Goal: Task Accomplishment & Management: Use online tool/utility

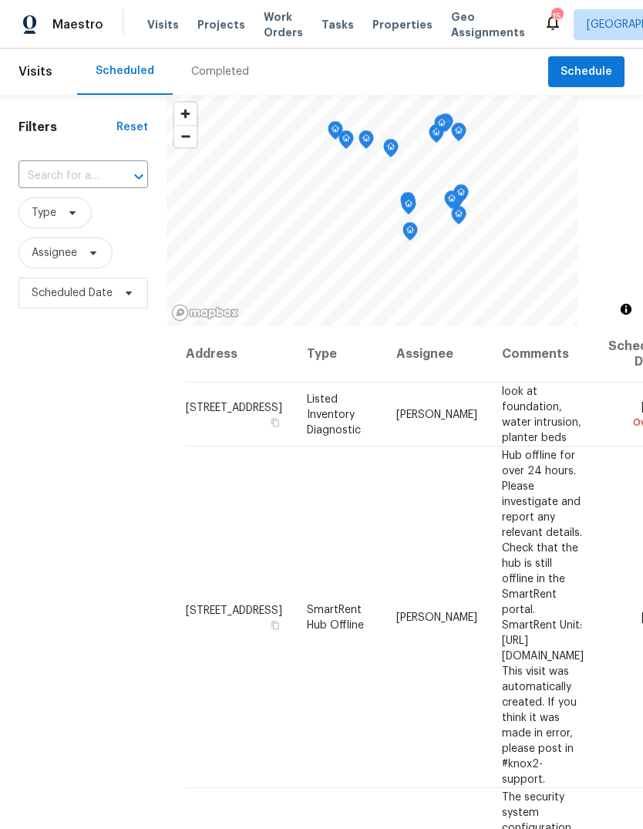
click at [230, 78] on div "Completed" at bounding box center [220, 71] width 58 height 15
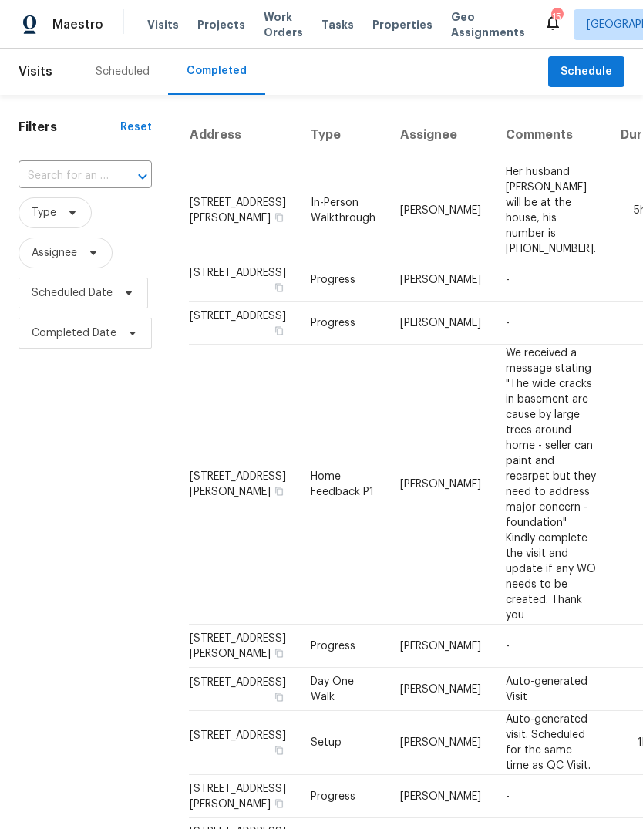
click at [493, 233] on td "Her husband John will be at the house, his number is 636-357-4437." at bounding box center [550, 210] width 115 height 95
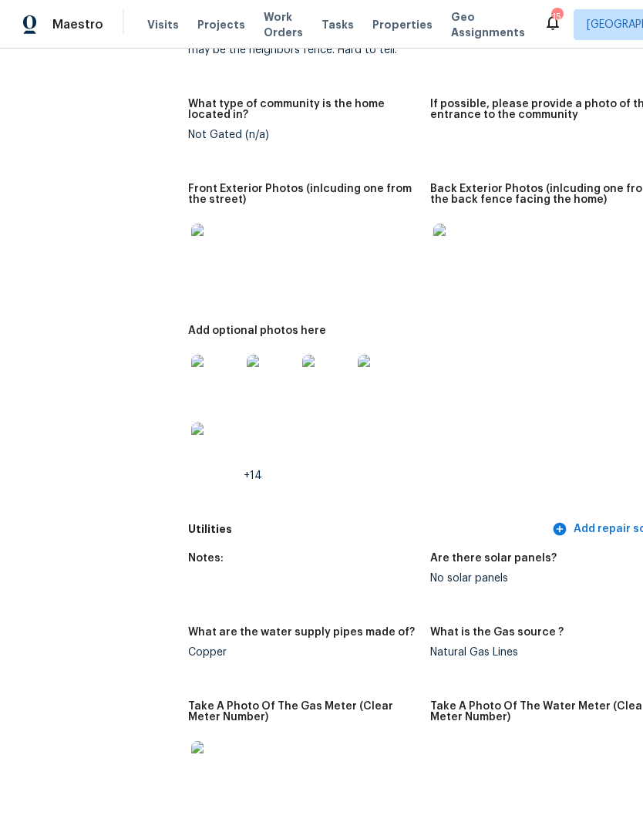
scroll to position [765, 0]
click at [191, 368] on img at bounding box center [215, 378] width 49 height 49
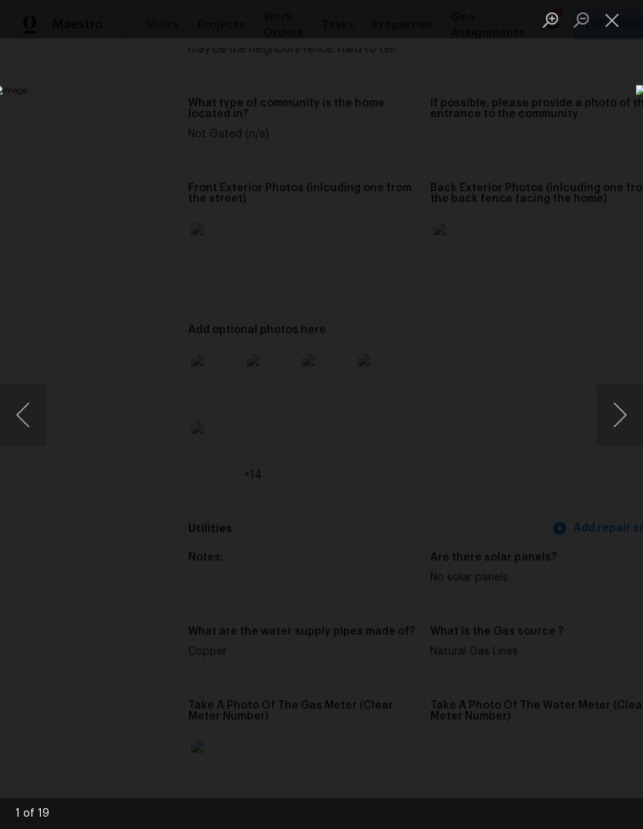
click at [621, 412] on button "Next image" at bounding box center [620, 415] width 46 height 62
click at [612, 425] on button "Next image" at bounding box center [620, 415] width 46 height 62
click at [604, 429] on button "Next image" at bounding box center [620, 415] width 46 height 62
click at [606, 429] on button "Next image" at bounding box center [620, 415] width 46 height 62
click at [607, 427] on button "Next image" at bounding box center [620, 415] width 46 height 62
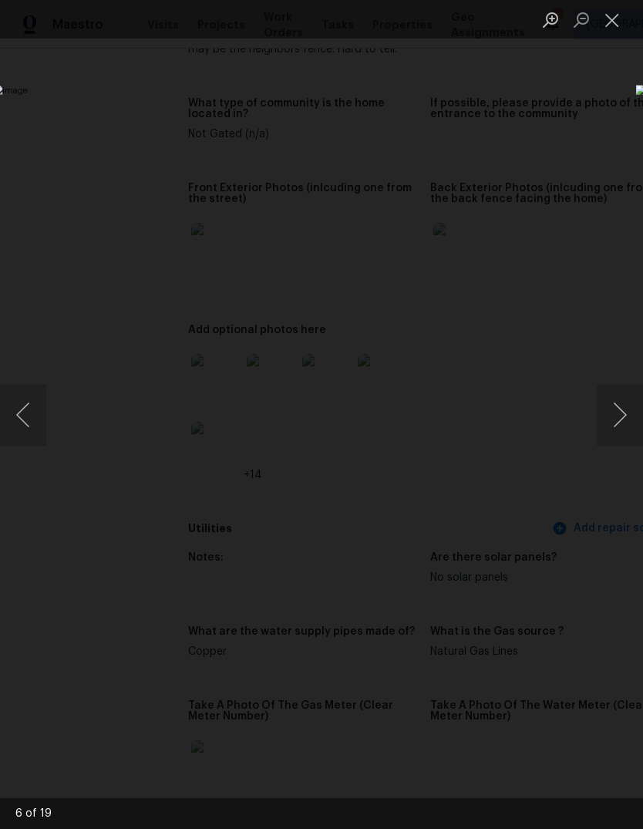
click at [621, 431] on button "Next image" at bounding box center [620, 415] width 46 height 62
click at [606, 422] on button "Next image" at bounding box center [620, 415] width 46 height 62
click at [604, 418] on button "Next image" at bounding box center [620, 415] width 46 height 62
click at [606, 415] on button "Next image" at bounding box center [620, 415] width 46 height 62
click at [600, 21] on button "Close lightbox" at bounding box center [612, 19] width 31 height 27
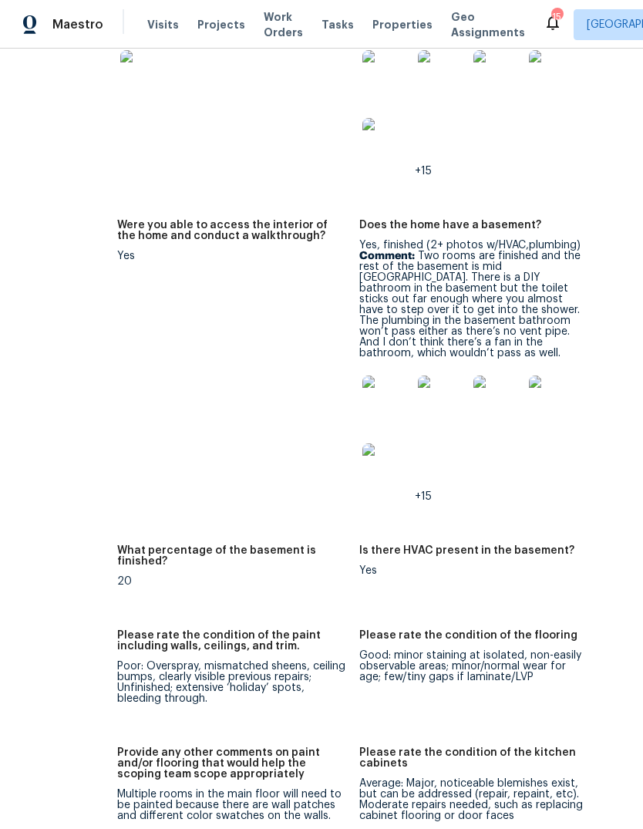
scroll to position [2263, 71]
click at [362, 375] on img at bounding box center [386, 399] width 49 height 49
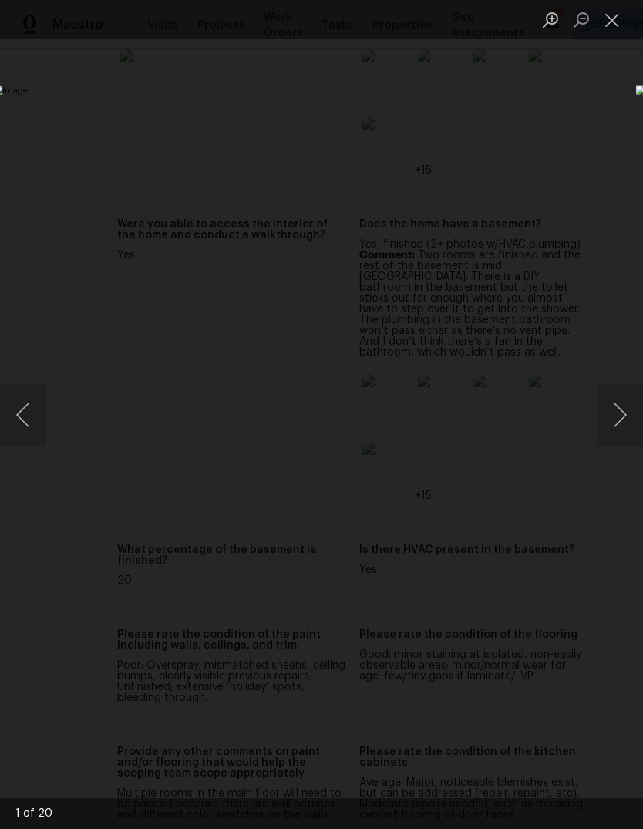
click at [623, 410] on button "Next image" at bounding box center [620, 415] width 46 height 62
click at [620, 409] on button "Next image" at bounding box center [620, 415] width 46 height 62
click at [616, 399] on button "Next image" at bounding box center [620, 415] width 46 height 62
click at [29, 418] on button "Previous image" at bounding box center [23, 415] width 46 height 62
click at [618, 400] on button "Next image" at bounding box center [620, 415] width 46 height 62
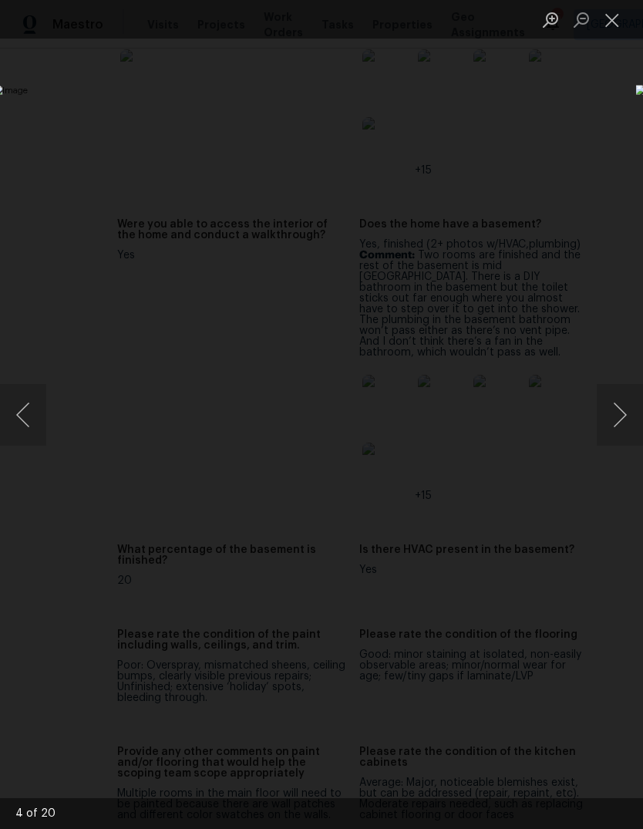
click at [617, 396] on button "Next image" at bounding box center [620, 415] width 46 height 62
click at [624, 389] on button "Next image" at bounding box center [620, 415] width 46 height 62
click at [606, 391] on button "Next image" at bounding box center [620, 415] width 46 height 62
click at [616, 387] on button "Next image" at bounding box center [620, 415] width 46 height 62
click at [504, 382] on img "Lightbox" at bounding box center [248, 414] width 511 height 659
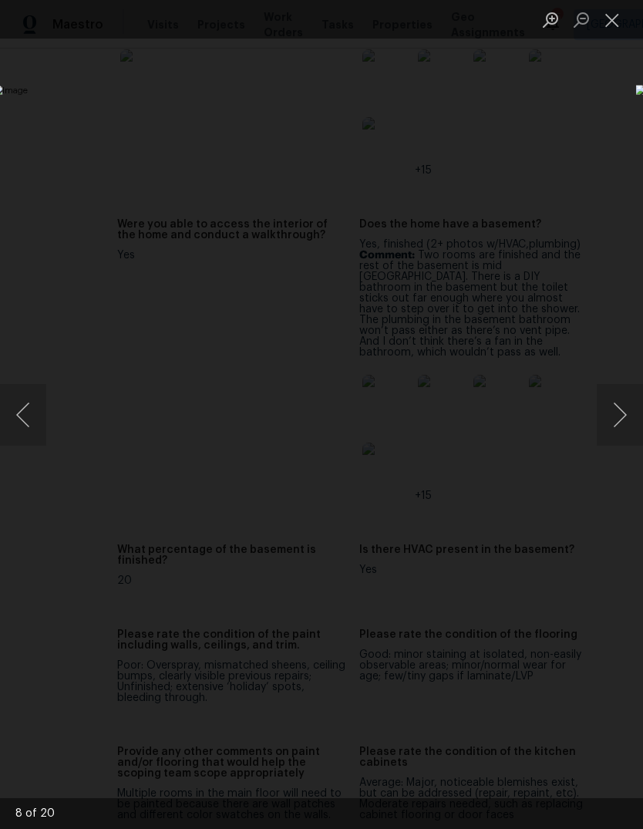
click at [616, 384] on button "Next image" at bounding box center [620, 415] width 46 height 62
click at [613, 390] on button "Next image" at bounding box center [620, 415] width 46 height 62
click at [614, 392] on button "Next image" at bounding box center [620, 415] width 46 height 62
click at [619, 414] on button "Next image" at bounding box center [620, 415] width 46 height 62
click at [609, 415] on button "Next image" at bounding box center [620, 415] width 46 height 62
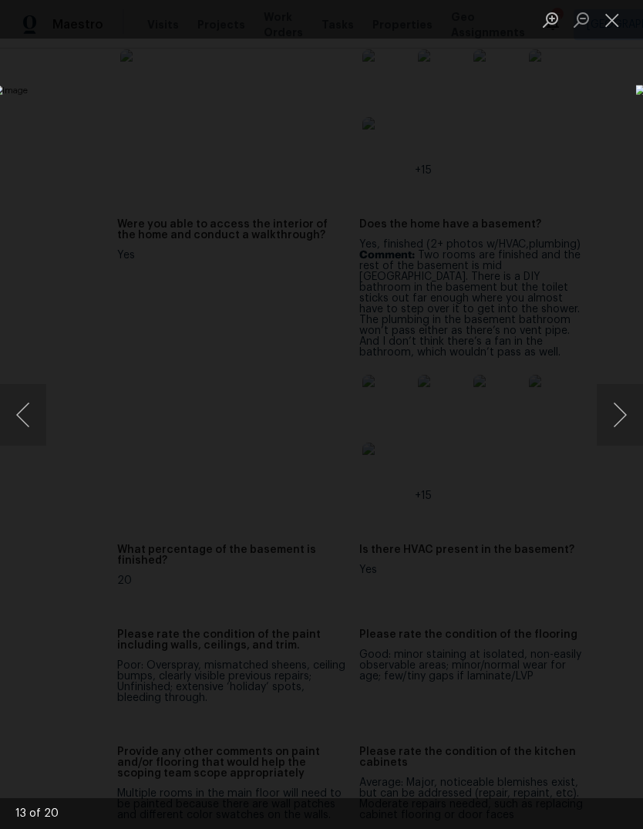
click at [617, 409] on button "Next image" at bounding box center [620, 415] width 46 height 62
click at [611, 18] on button "Close lightbox" at bounding box center [612, 19] width 31 height 27
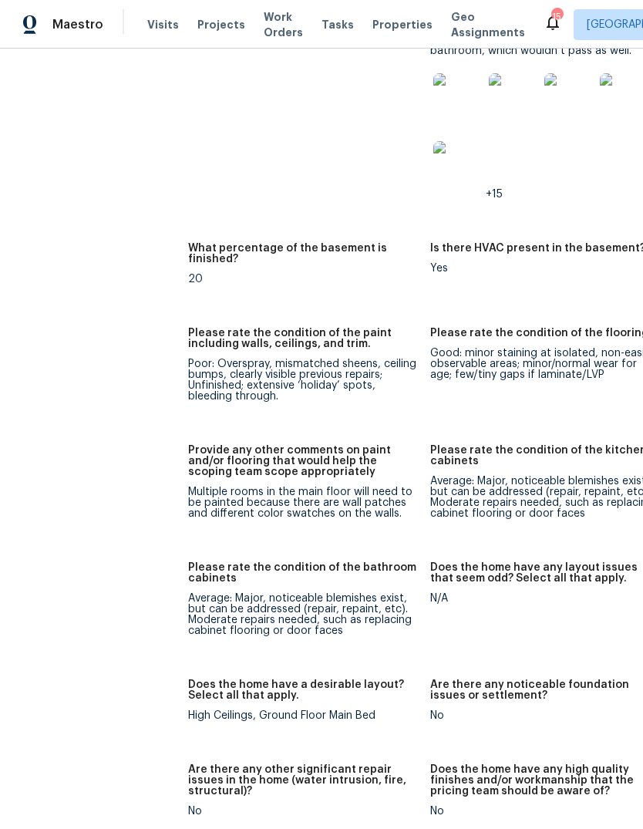
scroll to position [2562, 0]
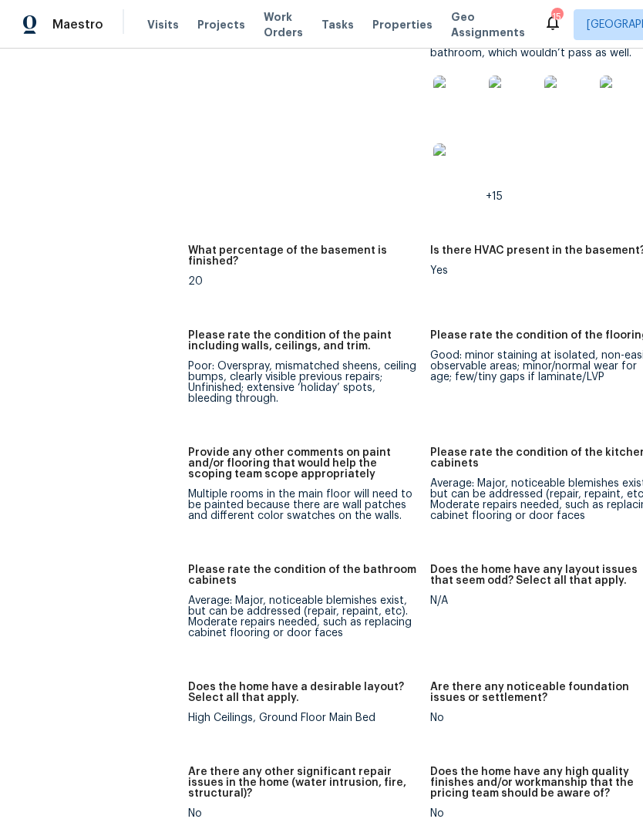
click at [154, 30] on span "Visits" at bounding box center [163, 24] width 32 height 15
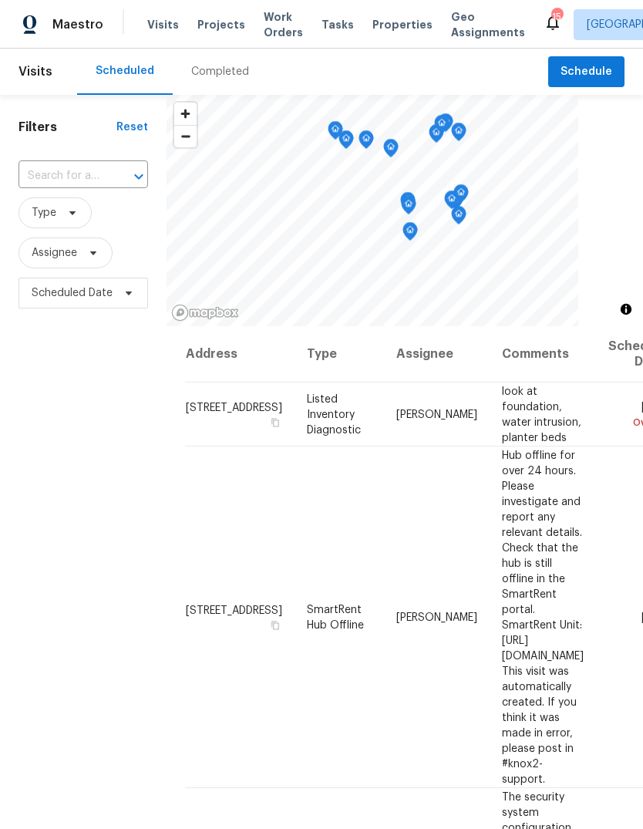
click at [196, 76] on div "Completed" at bounding box center [220, 71] width 58 height 15
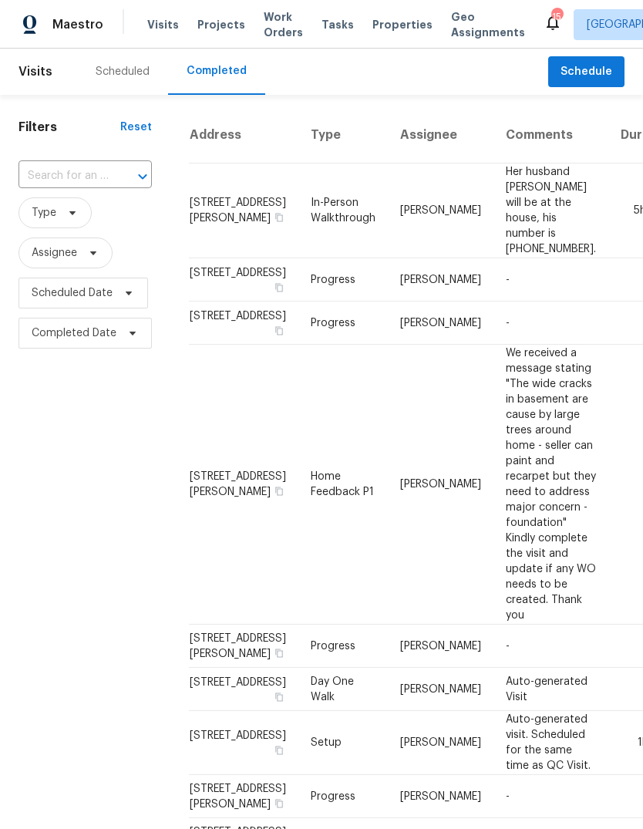
click at [207, 27] on span "Projects" at bounding box center [221, 24] width 48 height 15
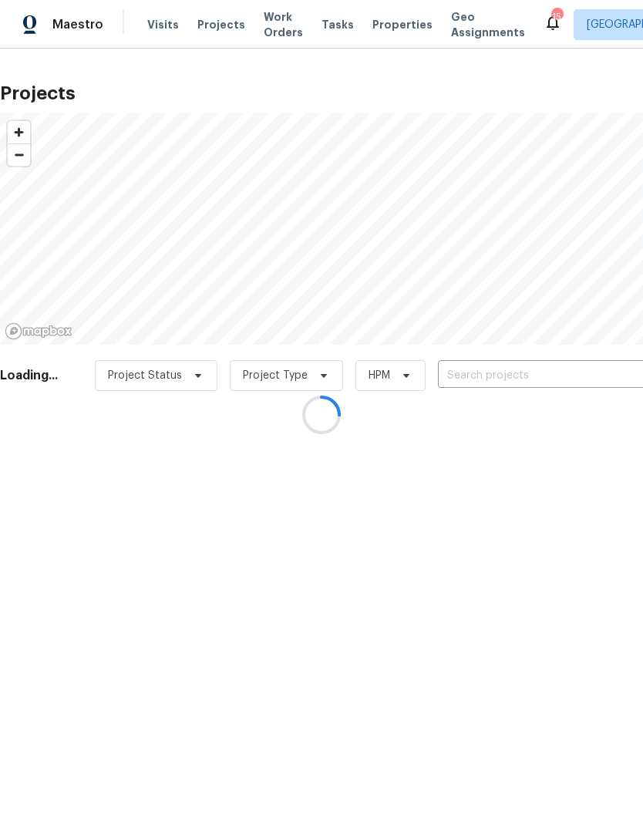
click at [388, 34] on div at bounding box center [321, 414] width 643 height 829
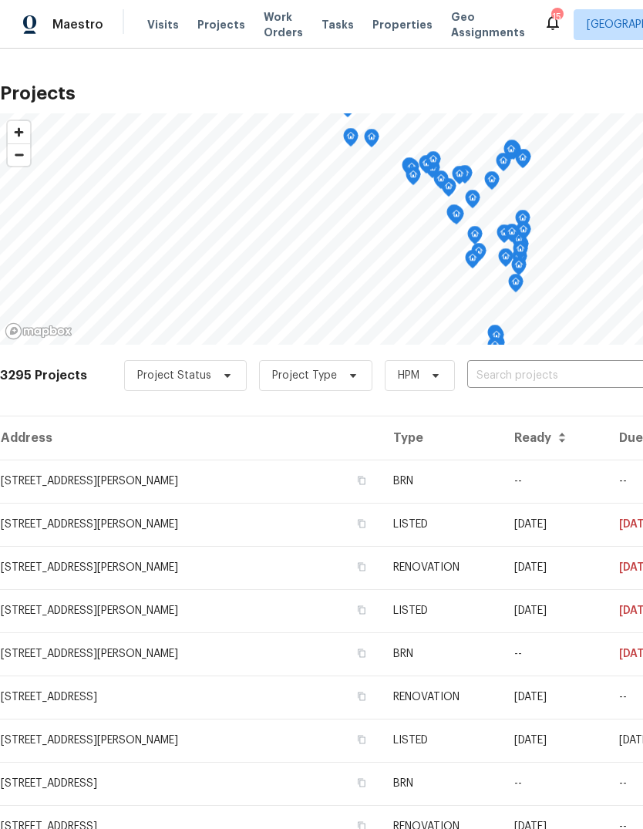
click at [383, 23] on span "Properties" at bounding box center [402, 24] width 60 height 15
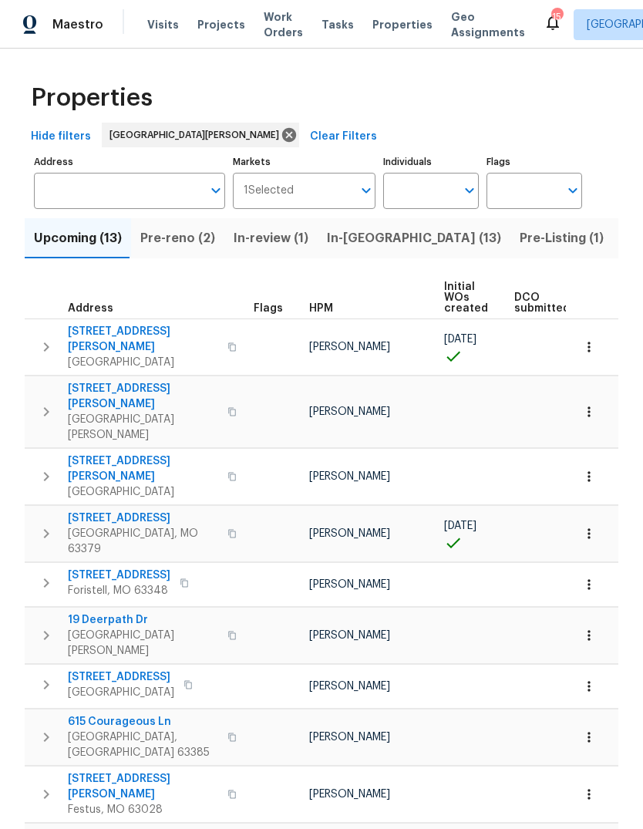
click at [375, 245] on span "In-reno (13)" at bounding box center [414, 238] width 174 height 22
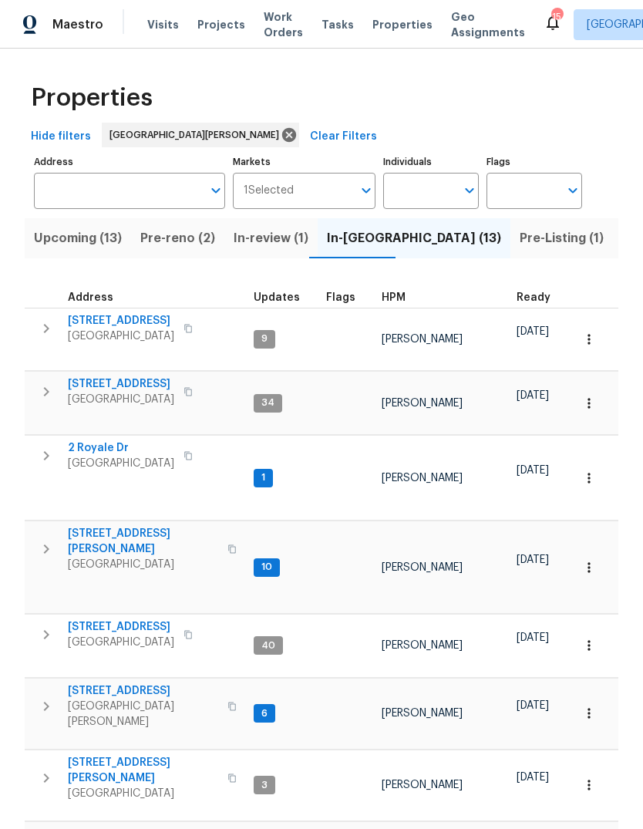
click at [396, 301] on span "HPM" at bounding box center [394, 297] width 24 height 11
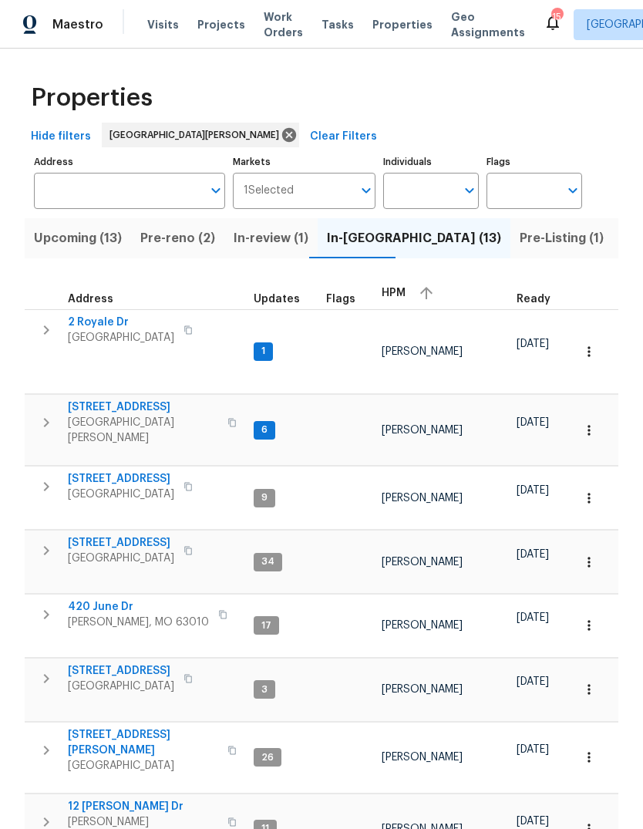
click at [399, 294] on span "HPM" at bounding box center [394, 292] width 24 height 11
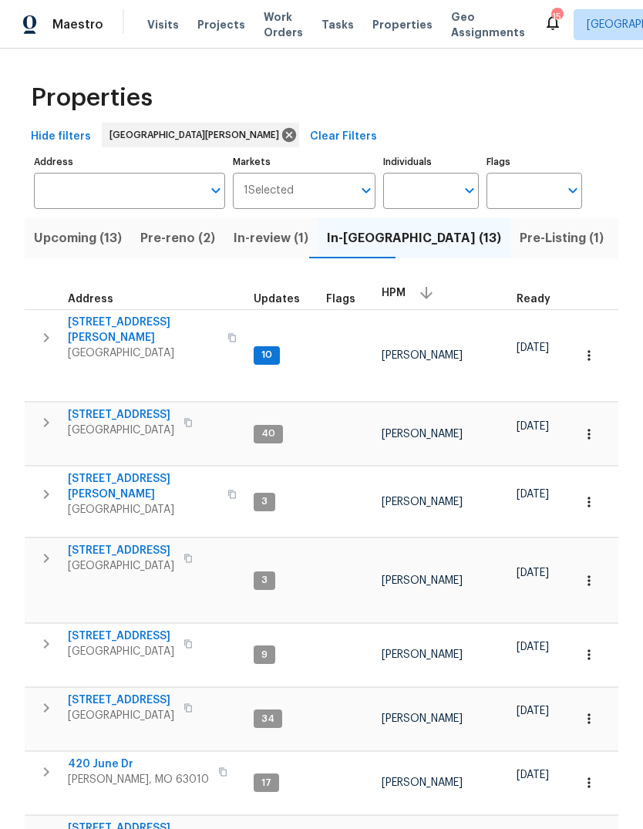
scroll to position [12, 0]
click at [103, 314] on span "3940 Parker Rd" at bounding box center [143, 329] width 150 height 31
click at [116, 471] on span "5040 Parker Ave" at bounding box center [143, 486] width 150 height 31
click at [622, 236] on span "Listed (39)" at bounding box center [655, 238] width 66 height 22
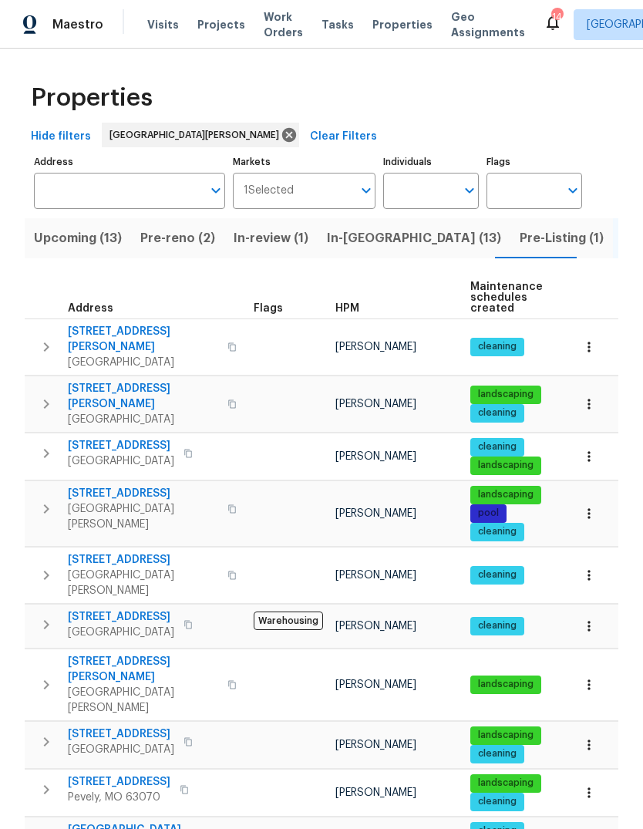
click at [352, 299] on th "HPM" at bounding box center [396, 298] width 135 height 42
click at [358, 311] on div "HPM" at bounding box center [396, 308] width 123 height 11
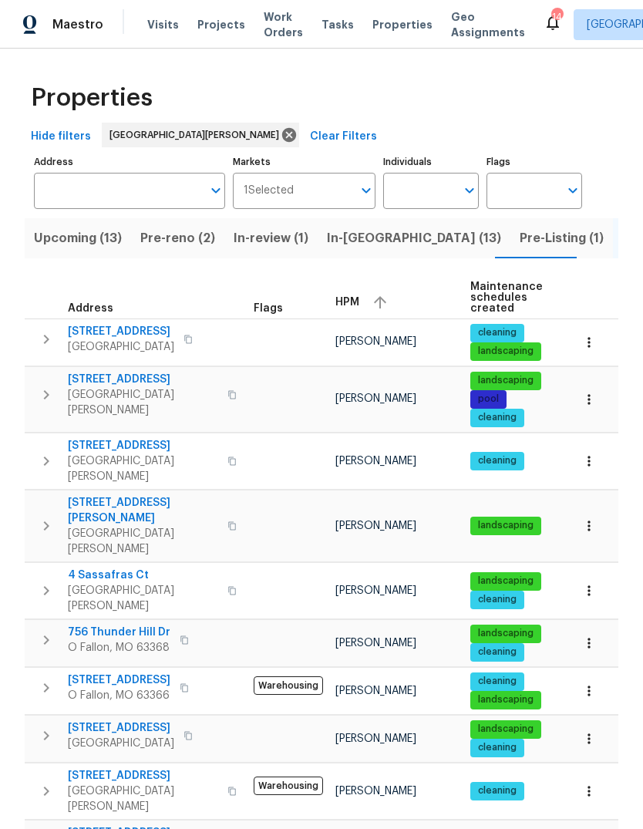
click at [358, 312] on div "HPM" at bounding box center [396, 302] width 123 height 23
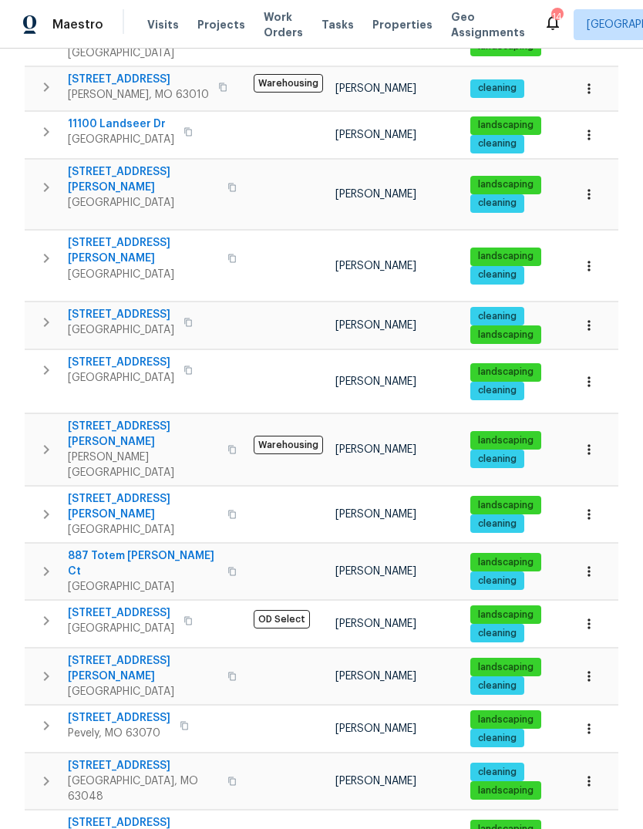
scroll to position [513, 0]
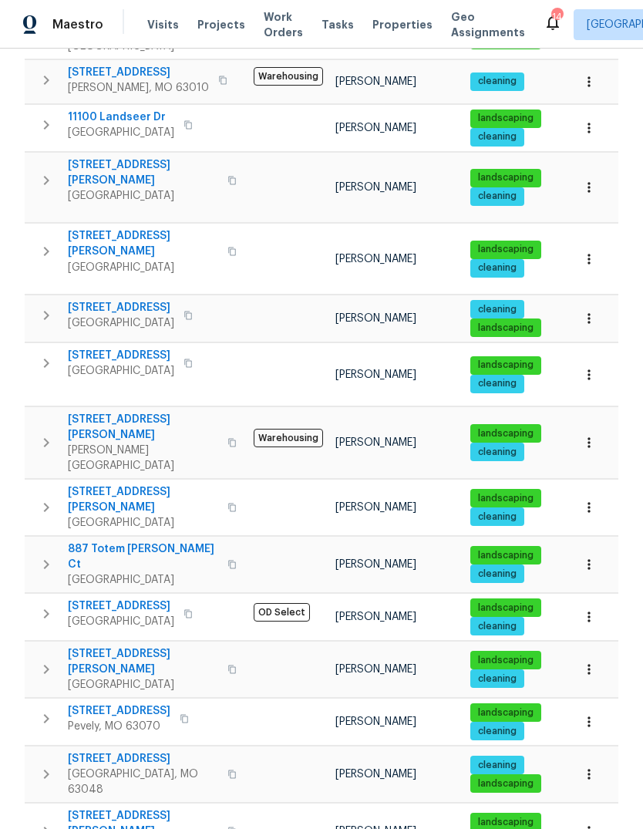
click at [160, 541] on span "887 Totem Woods Ct" at bounding box center [143, 556] width 150 height 31
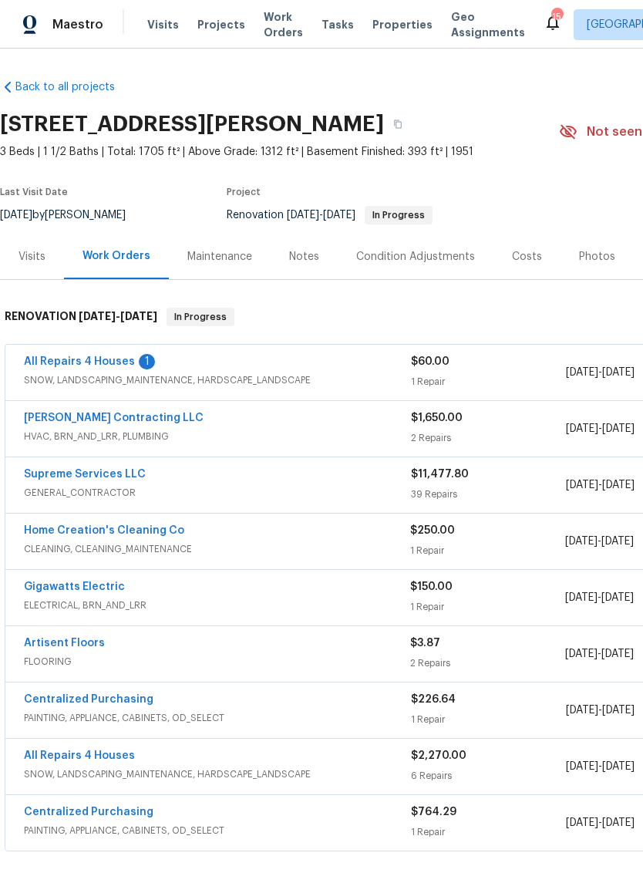
click at [74, 365] on link "All Repairs 4 Houses" at bounding box center [79, 361] width 111 height 11
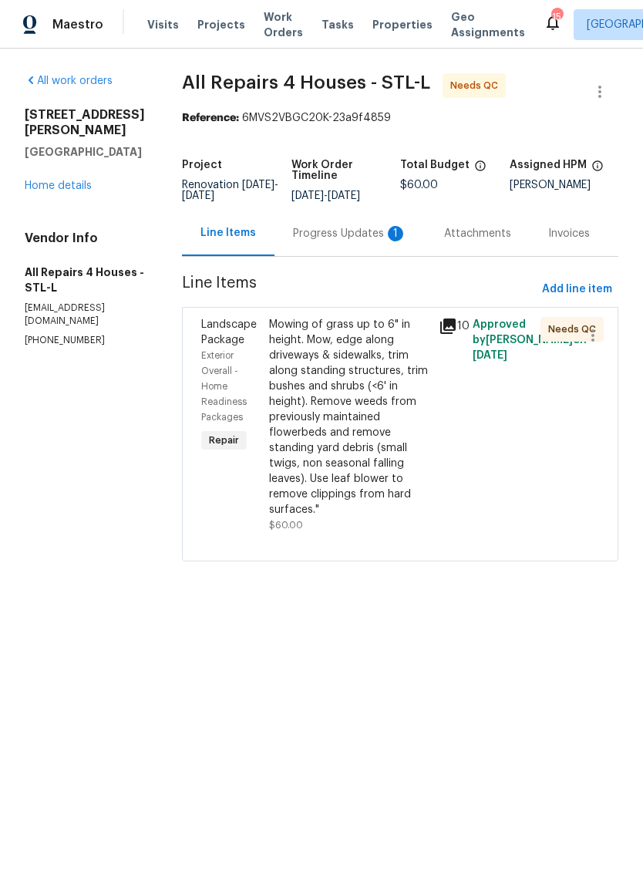
click at [368, 234] on div "Progress Updates 1" at bounding box center [350, 233] width 114 height 15
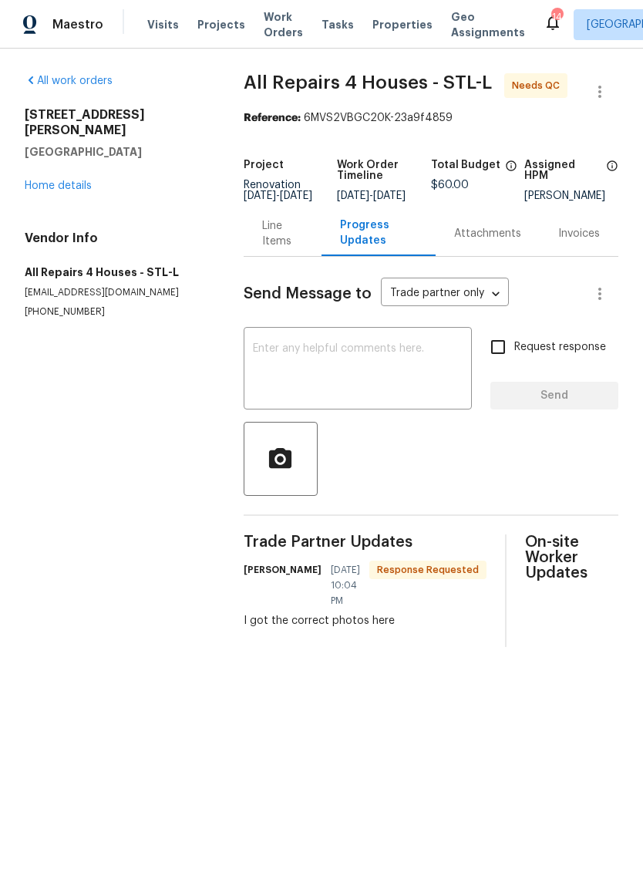
click at [283, 249] on div "Line Items" at bounding box center [282, 233] width 41 height 31
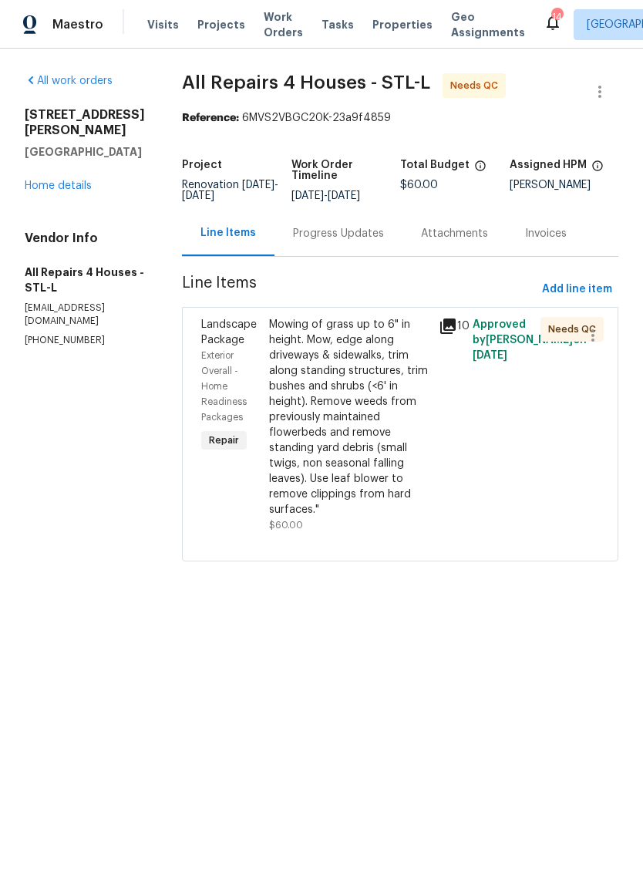
click at [450, 331] on icon at bounding box center [447, 325] width 15 height 15
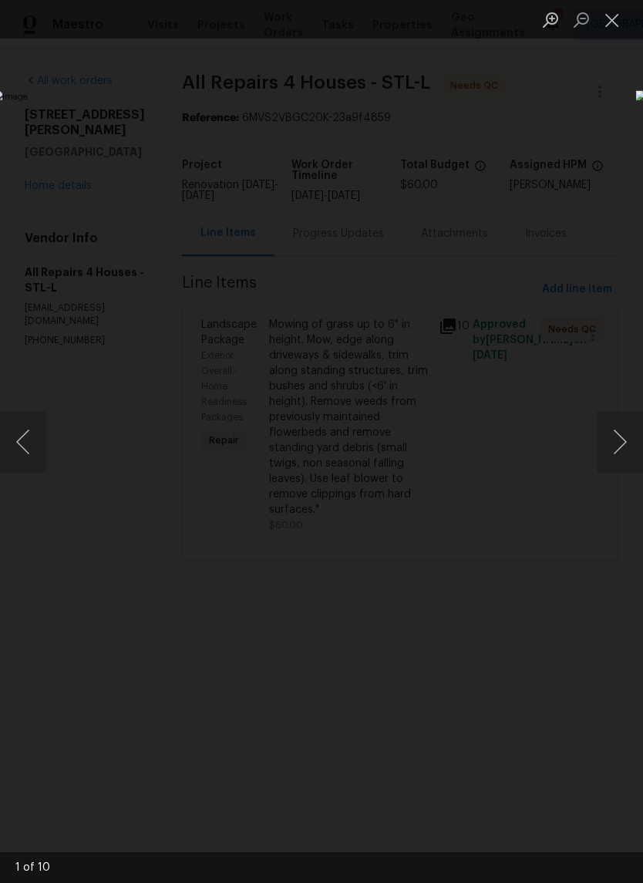
click at [622, 452] on button "Next image" at bounding box center [620, 442] width 46 height 62
click at [617, 445] on button "Next image" at bounding box center [620, 442] width 46 height 62
click at [621, 454] on button "Next image" at bounding box center [620, 442] width 46 height 62
click at [621, 444] on button "Next image" at bounding box center [620, 442] width 46 height 62
click at [624, 436] on button "Next image" at bounding box center [620, 442] width 46 height 62
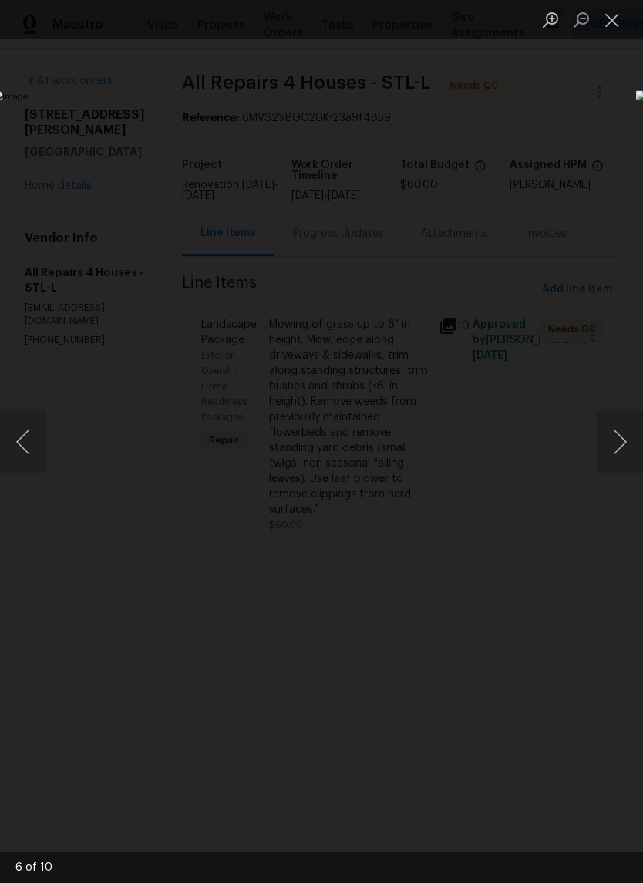
click at [615, 439] on button "Next image" at bounding box center [620, 442] width 46 height 62
click at [624, 434] on button "Next image" at bounding box center [620, 442] width 46 height 62
click at [619, 439] on button "Next image" at bounding box center [620, 442] width 46 height 62
click at [624, 437] on button "Next image" at bounding box center [620, 442] width 46 height 62
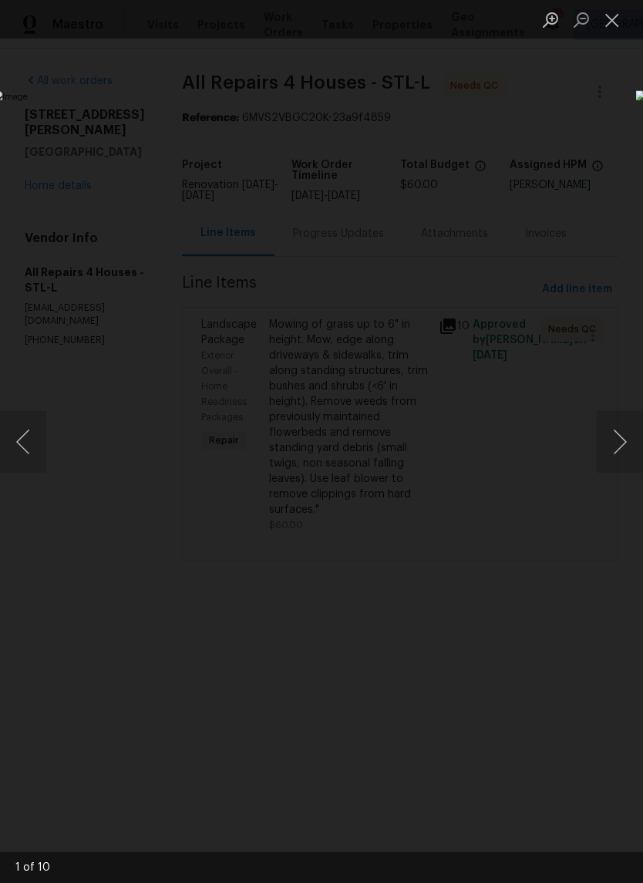
click at [612, 23] on button "Close lightbox" at bounding box center [612, 19] width 31 height 27
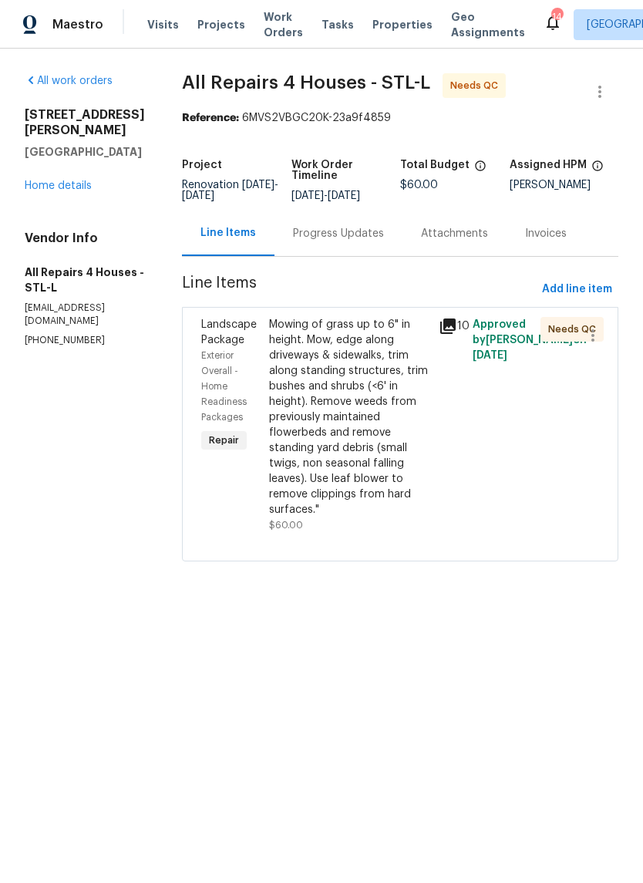
click at [384, 402] on div "Mowing of grass up to 6" in height. Mow, edge along driveways & sidewalks, trim…" at bounding box center [349, 417] width 160 height 200
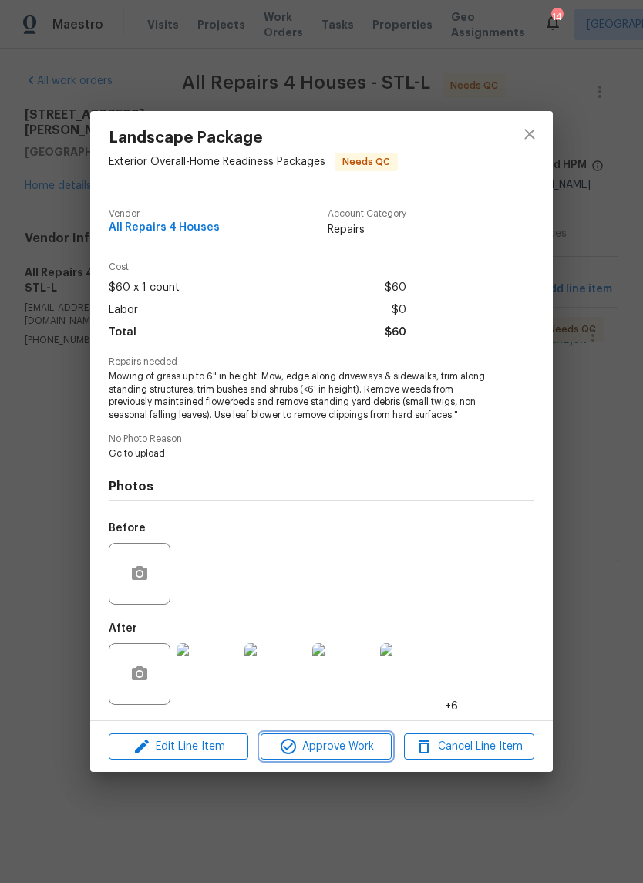
click at [351, 738] on button "Approve Work" at bounding box center [326, 746] width 130 height 27
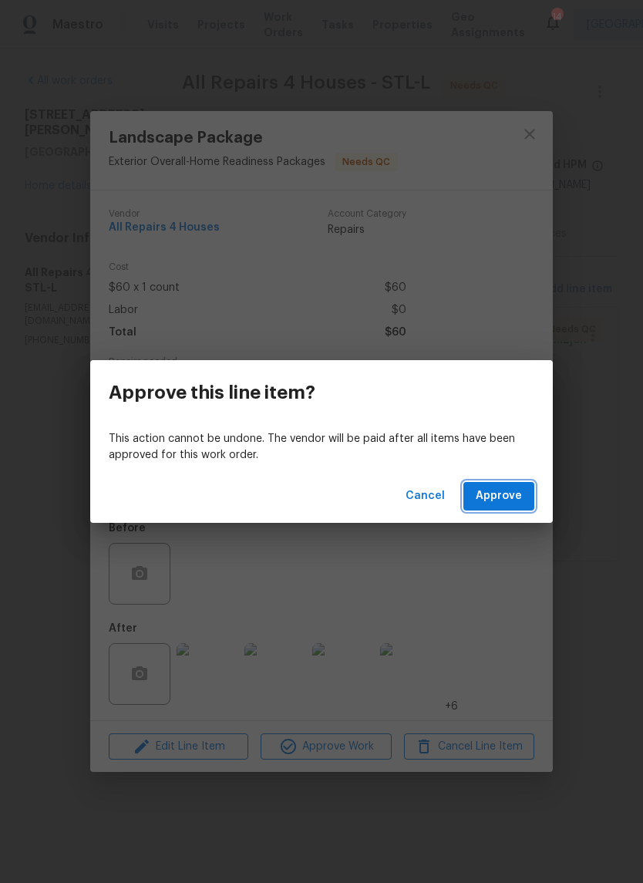
click at [517, 489] on span "Approve" at bounding box center [499, 495] width 46 height 19
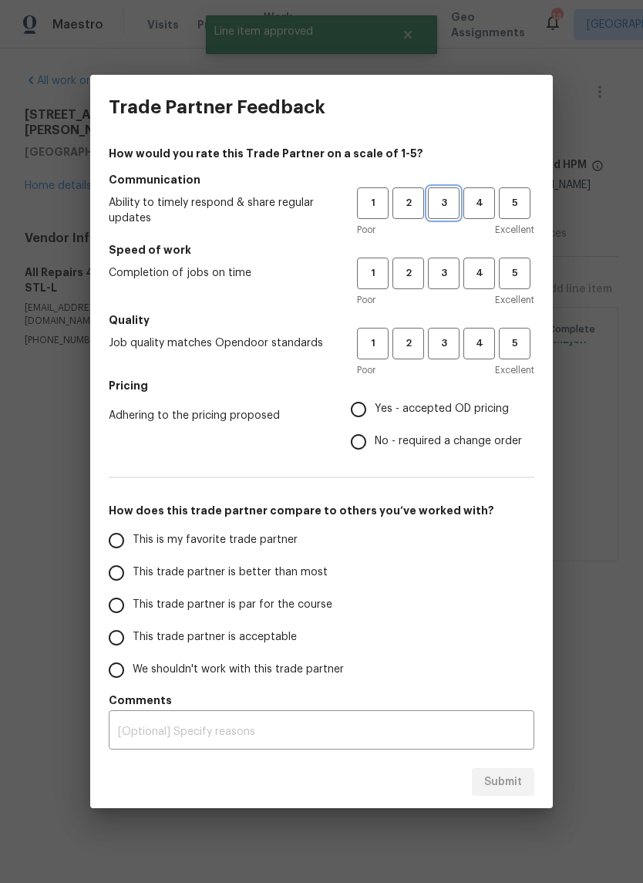
click at [449, 193] on button "3" at bounding box center [444, 203] width 32 height 32
click at [445, 279] on span "3" at bounding box center [443, 273] width 29 height 18
click at [443, 352] on button "3" at bounding box center [444, 344] width 32 height 32
click at [442, 412] on span "Yes - accepted OD pricing" at bounding box center [442, 409] width 134 height 16
click at [375, 412] on input "Yes - accepted OD pricing" at bounding box center [358, 409] width 32 height 32
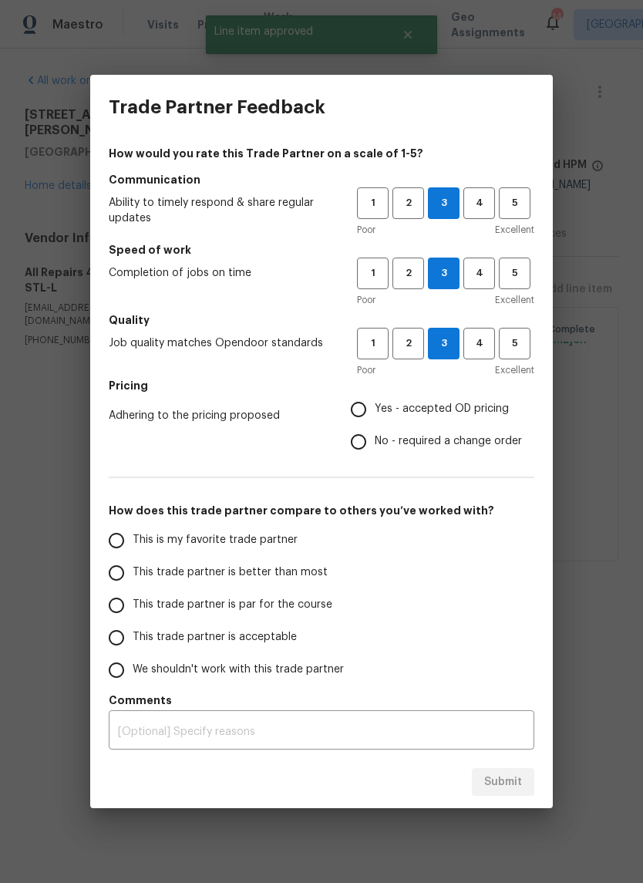
radio input "true"
click at [301, 581] on label "This trade partner is better than most" at bounding box center [222, 572] width 244 height 32
click at [133, 581] on input "This trade partner is better than most" at bounding box center [116, 572] width 32 height 32
click at [505, 775] on span "Submit" at bounding box center [503, 781] width 38 height 19
radio input "true"
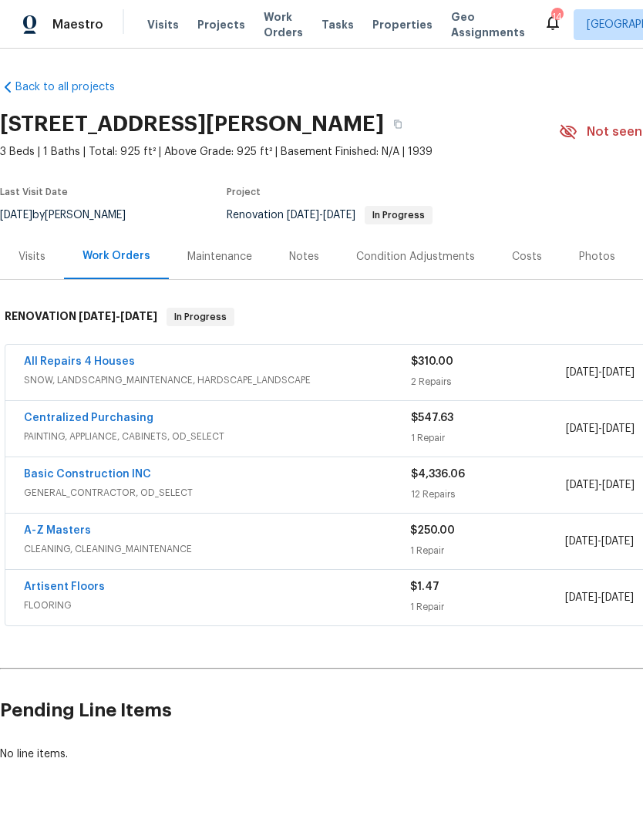
click at [217, 27] on span "Projects" at bounding box center [221, 24] width 48 height 15
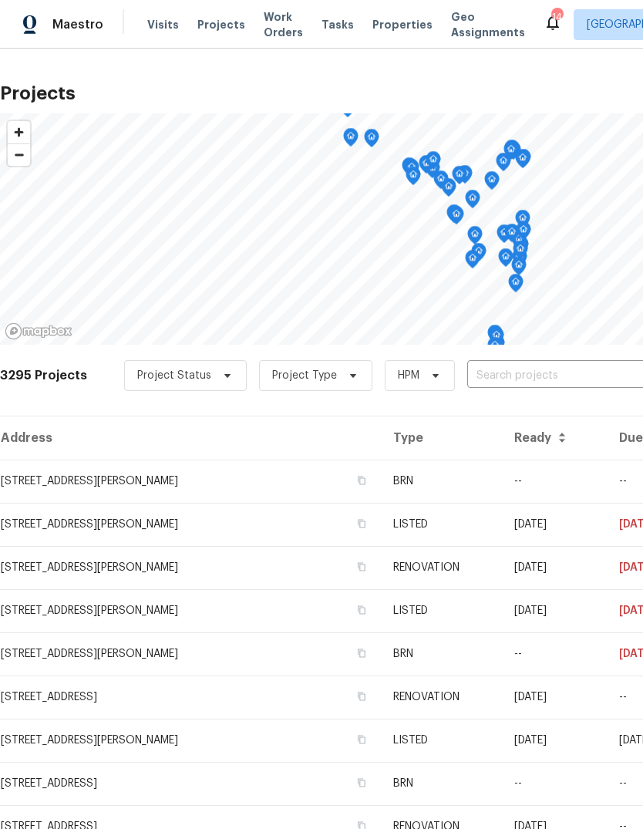
click at [550, 376] on input "text" at bounding box center [555, 376] width 177 height 24
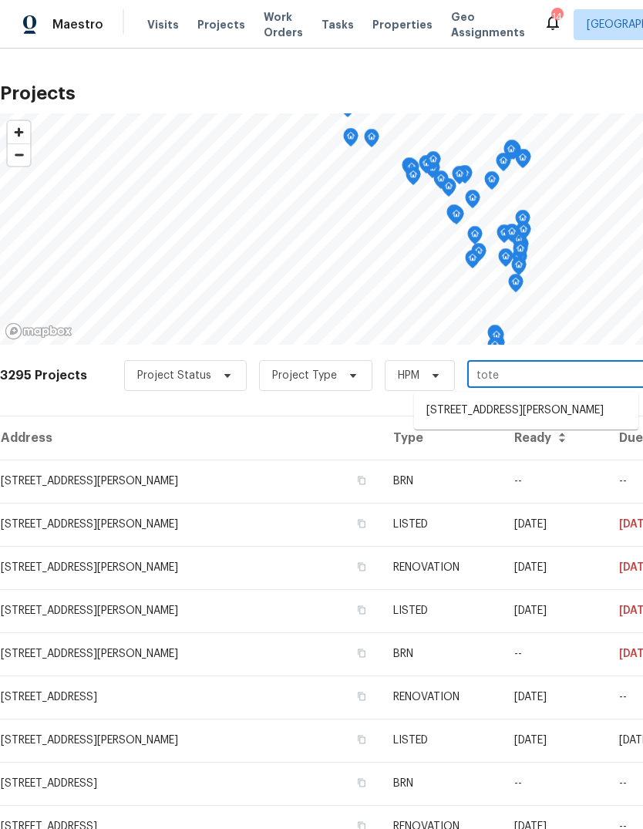
type input "totem"
click at [580, 418] on li "[STREET_ADDRESS][PERSON_NAME]" at bounding box center [526, 410] width 224 height 25
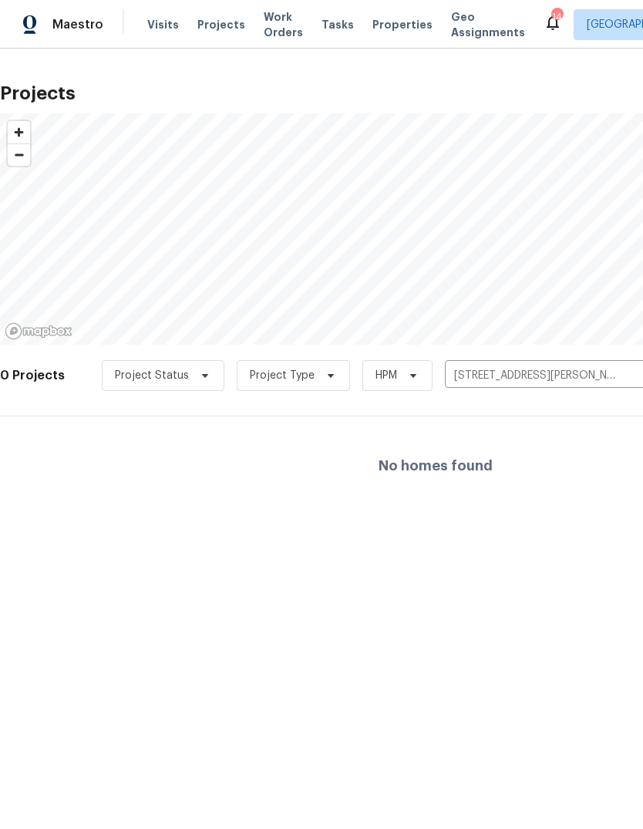
click at [393, 32] on span "Properties" at bounding box center [402, 24] width 60 height 15
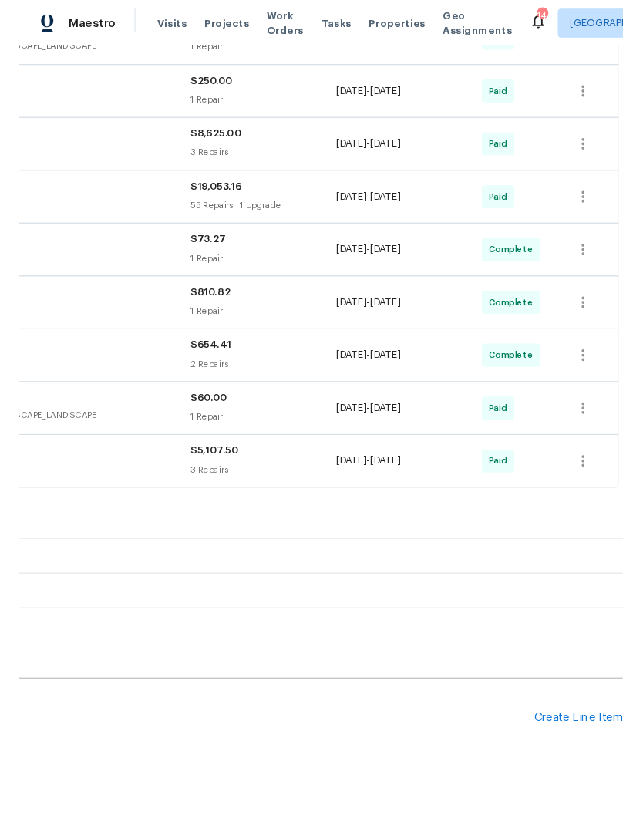
scroll to position [443, 228]
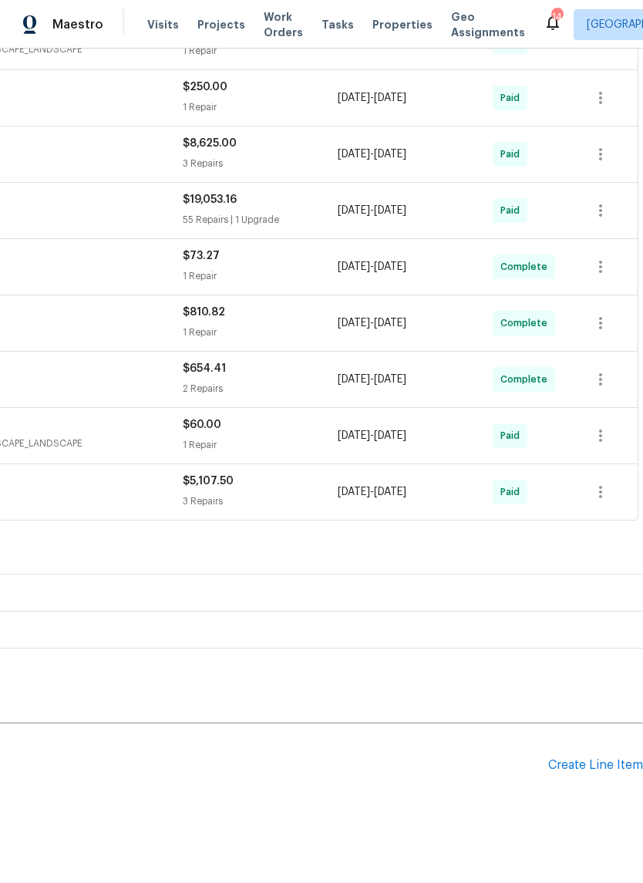
click at [594, 769] on div "Create Line Item" at bounding box center [595, 765] width 95 height 15
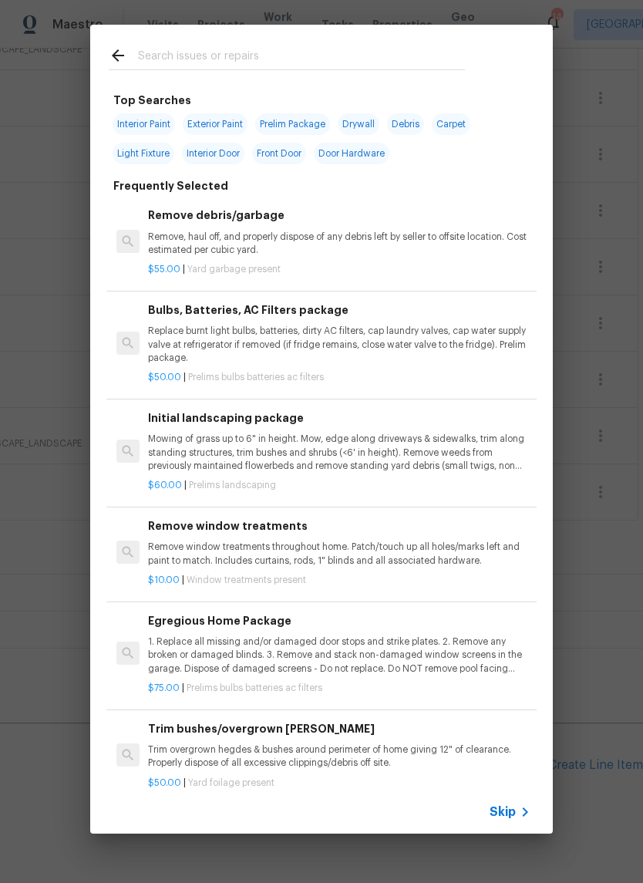
click at [510, 812] on span "Skip" at bounding box center [502, 811] width 26 height 15
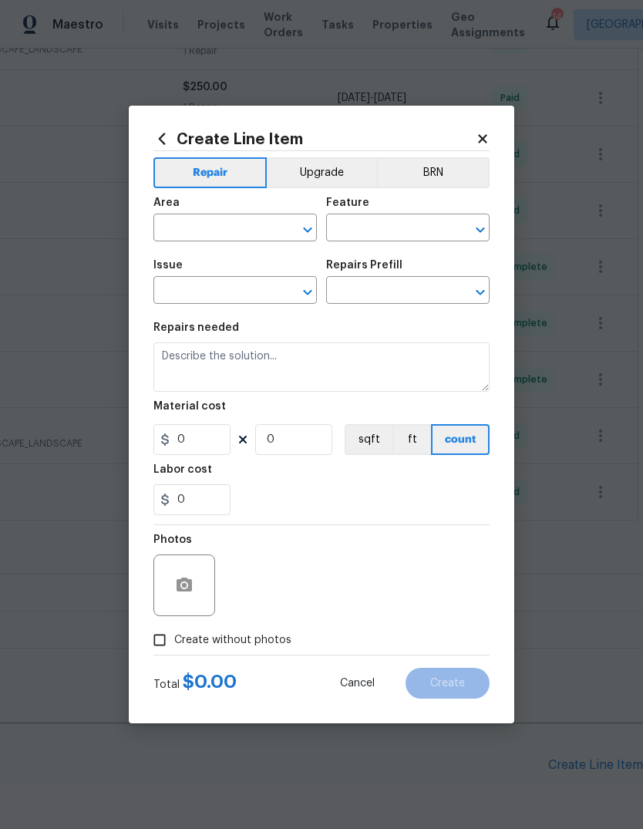
click at [267, 228] on input "text" at bounding box center [213, 229] width 120 height 24
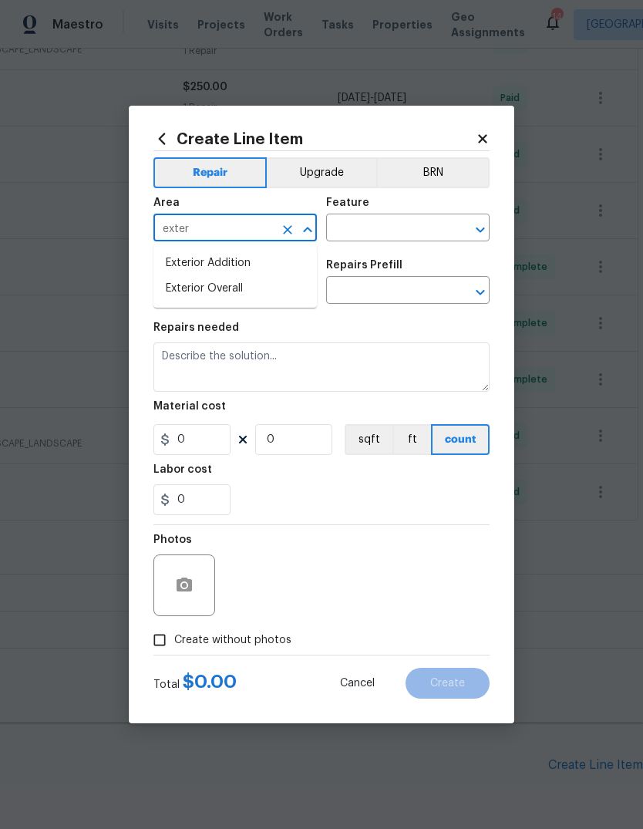
click at [279, 289] on li "Exterior Overall" at bounding box center [234, 288] width 163 height 25
type input "Exterior Overall"
click at [422, 229] on input "text" at bounding box center [386, 229] width 120 height 24
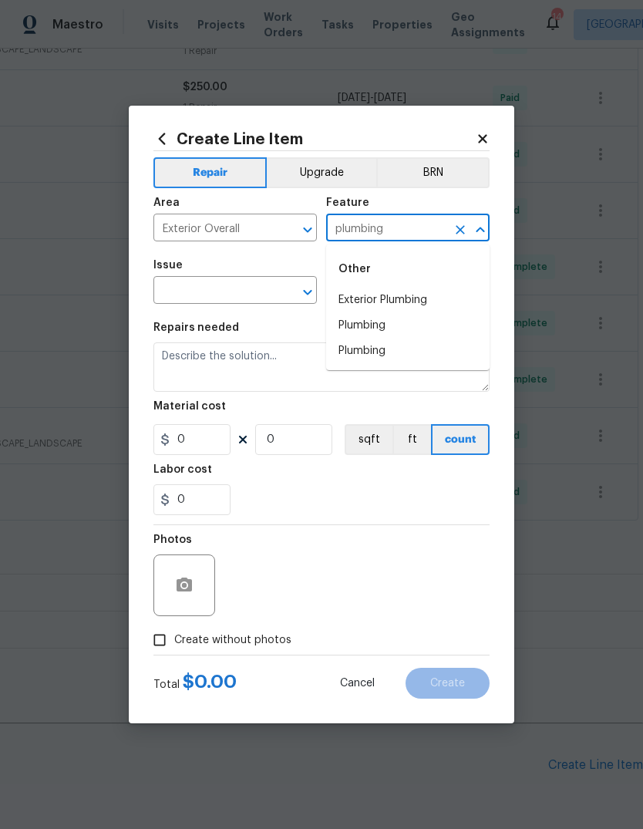
click at [441, 299] on li "Exterior Plumbing" at bounding box center [407, 299] width 163 height 25
type input "Exterior Plumbing"
click at [285, 284] on button "Clear" at bounding box center [288, 292] width 22 height 22
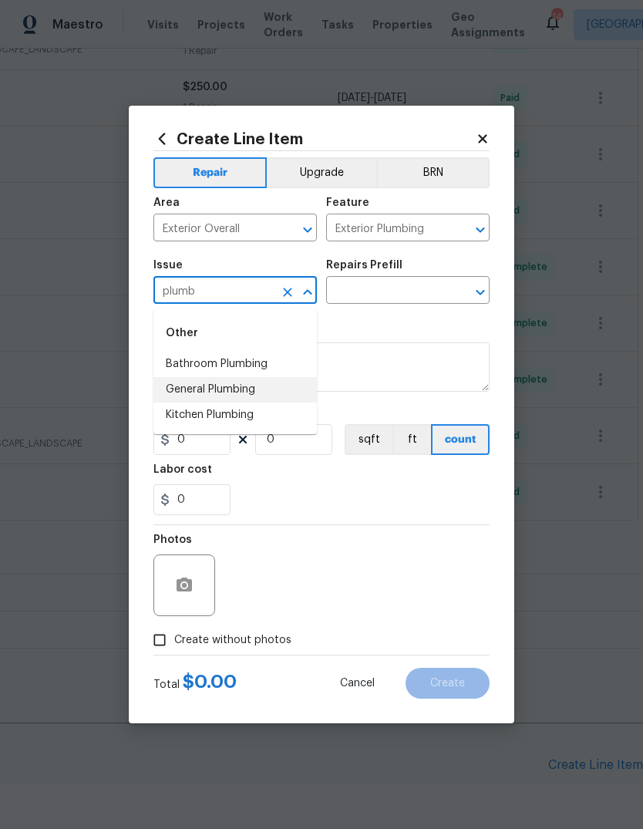
click at [282, 391] on li "General Plumbing" at bounding box center [234, 389] width 163 height 25
type input "General Plumbing"
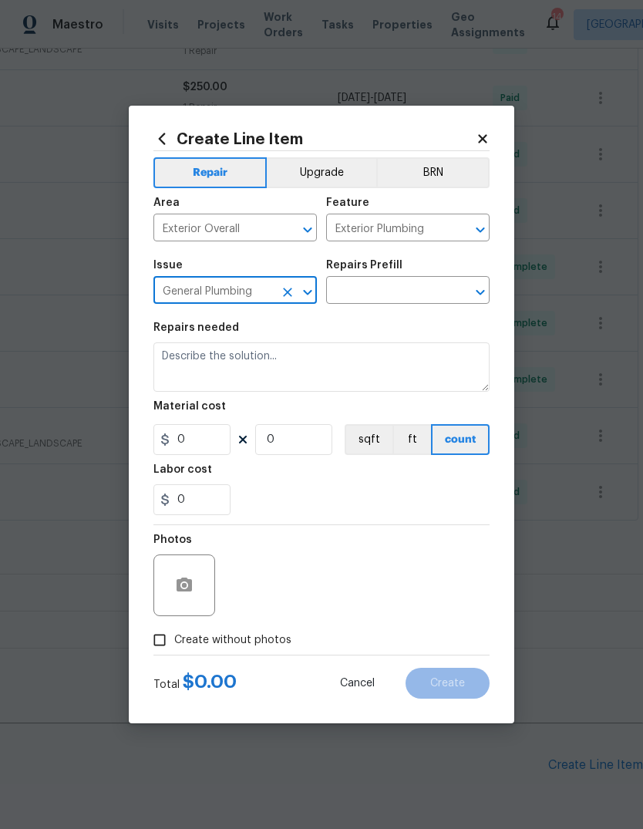
click at [417, 290] on input "text" at bounding box center [386, 292] width 120 height 24
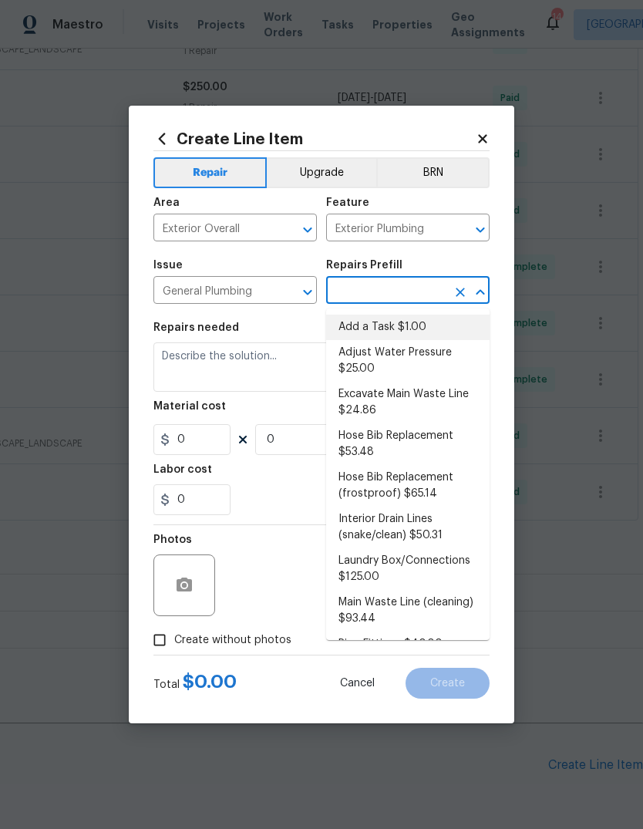
click at [417, 331] on li "Add a Task $1.00" at bounding box center [407, 326] width 163 height 25
type input "Add a Task $1.00"
type input "Plumbing"
type textarea "HPM to detail"
type input "1"
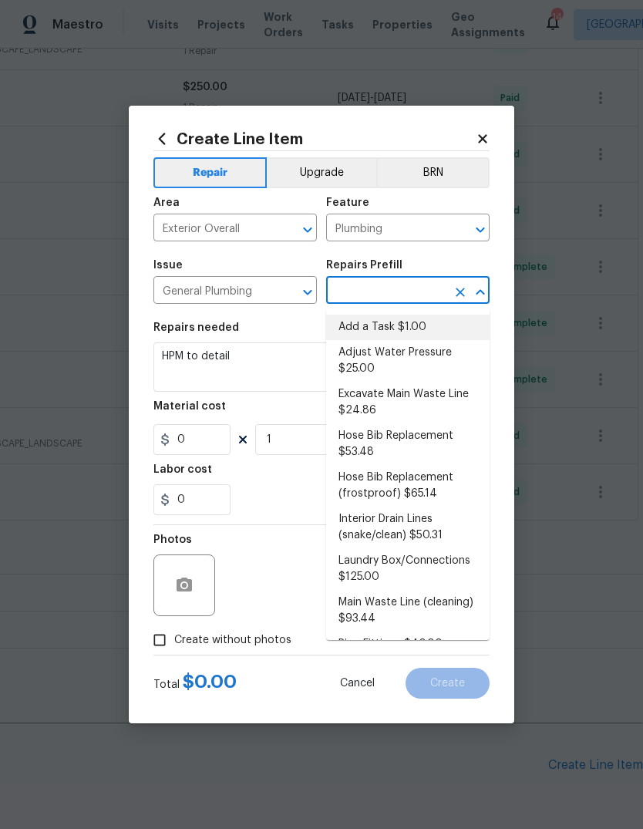
type input "Add a Task $1.00"
type input "1"
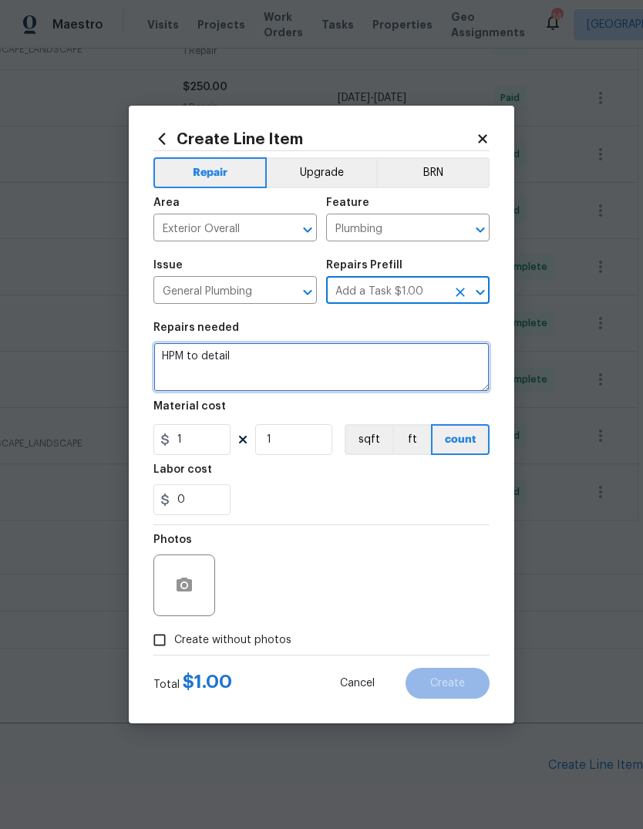
click at [388, 374] on textarea "HPM to detail" at bounding box center [321, 366] width 336 height 49
type textarea "H"
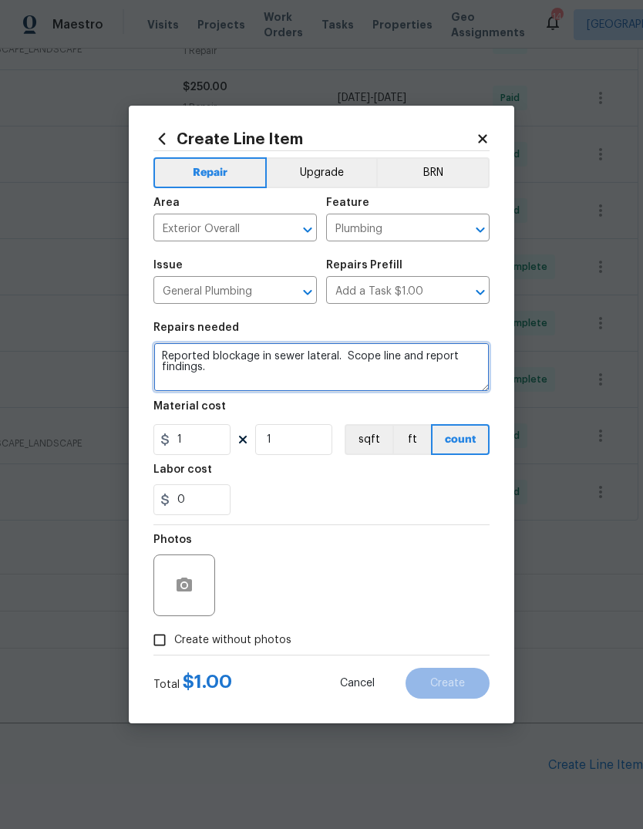
type textarea "Reported blockage in sewer lateral. Scope line and report findings."
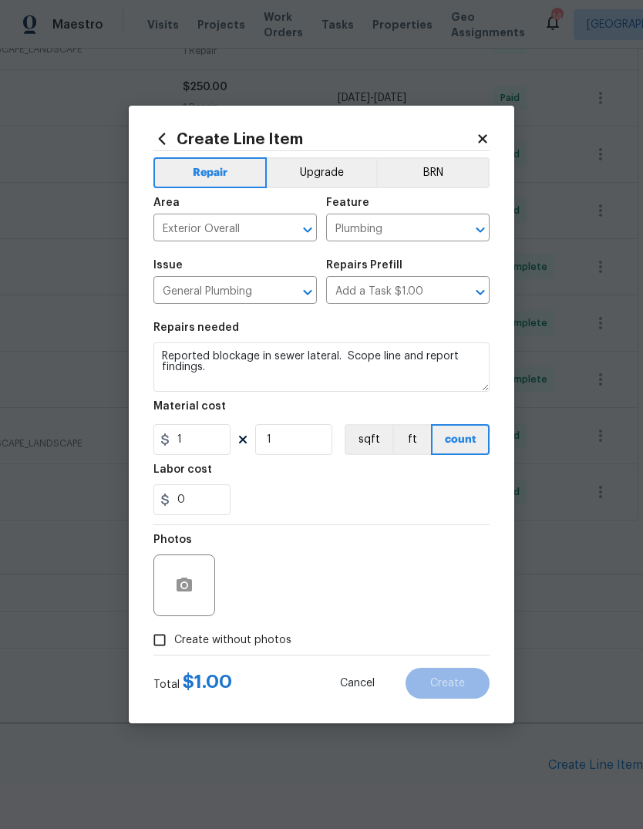
click at [402, 503] on div "0" at bounding box center [321, 499] width 336 height 31
click at [224, 452] on input "1" at bounding box center [191, 439] width 77 height 31
type input "75"
click at [406, 488] on div "0" at bounding box center [321, 499] width 336 height 31
click at [285, 636] on span "Create without photos" at bounding box center [232, 640] width 117 height 16
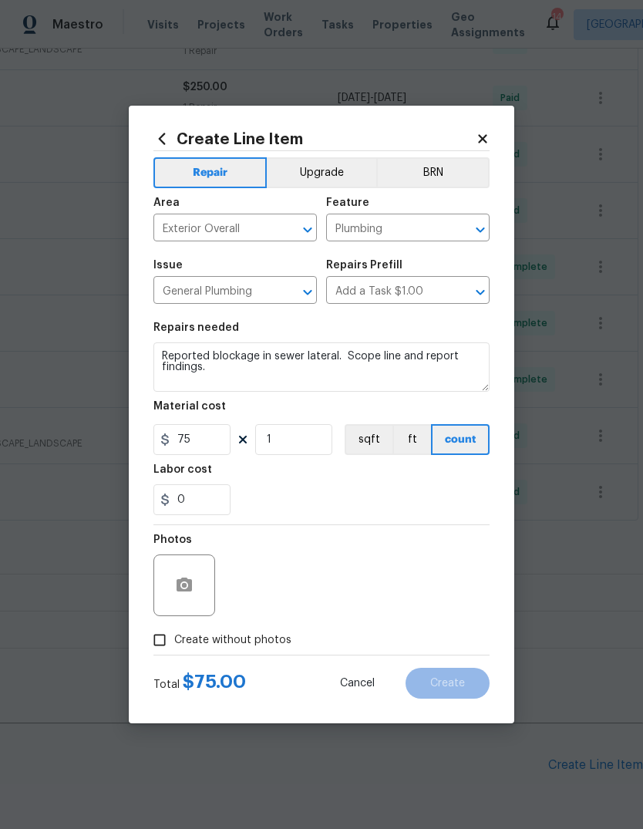
click at [174, 636] on input "Create without photos" at bounding box center [159, 639] width 29 height 29
checkbox input "true"
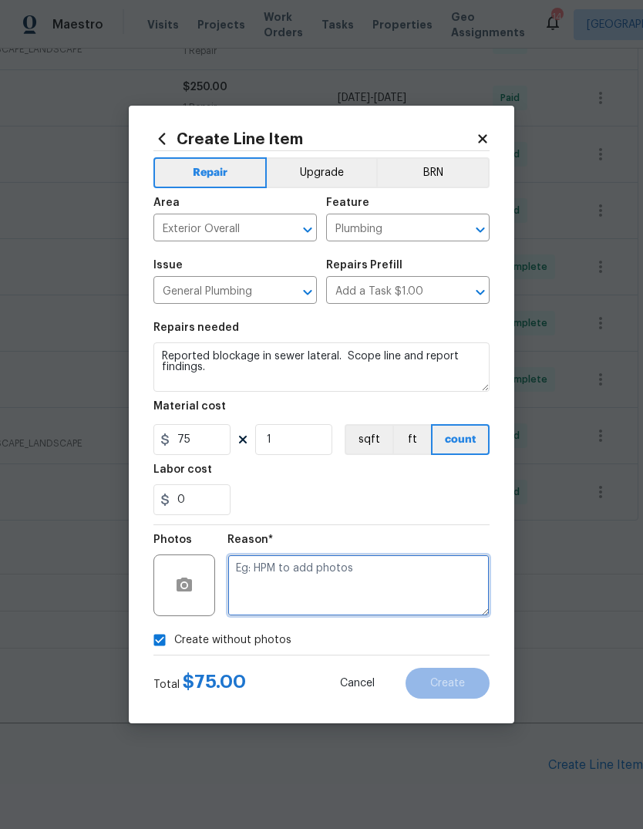
click at [365, 583] on textarea at bounding box center [358, 585] width 262 height 62
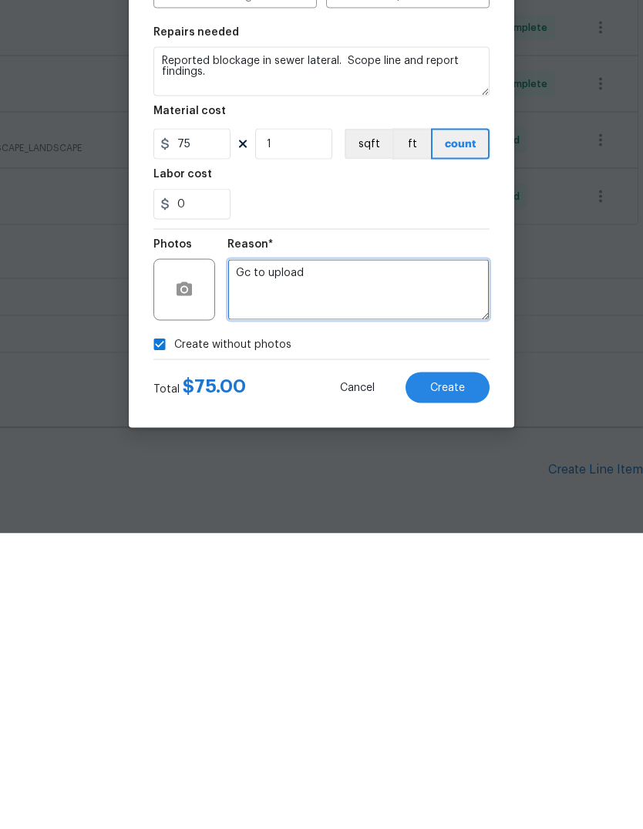
type textarea "Gc to upload"
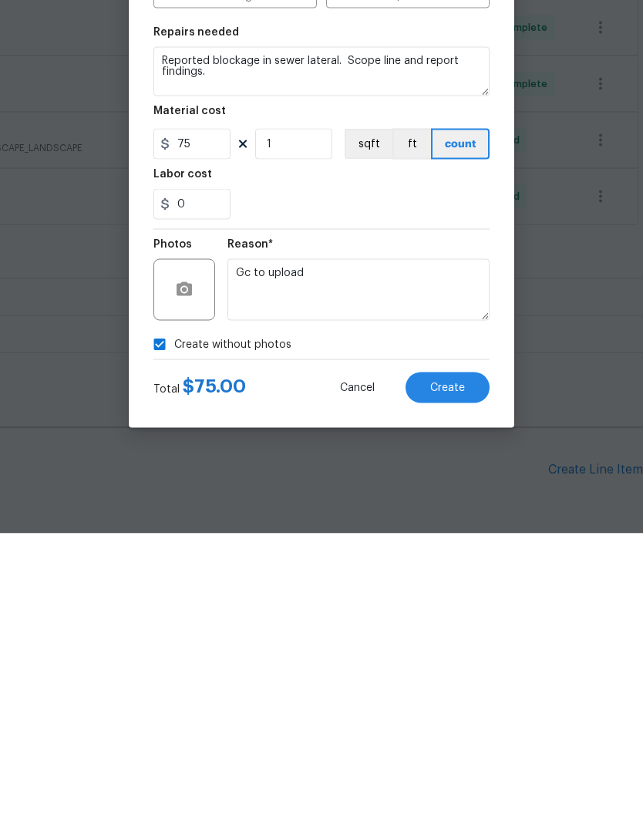
click at [466, 667] on button "Create" at bounding box center [447, 682] width 84 height 31
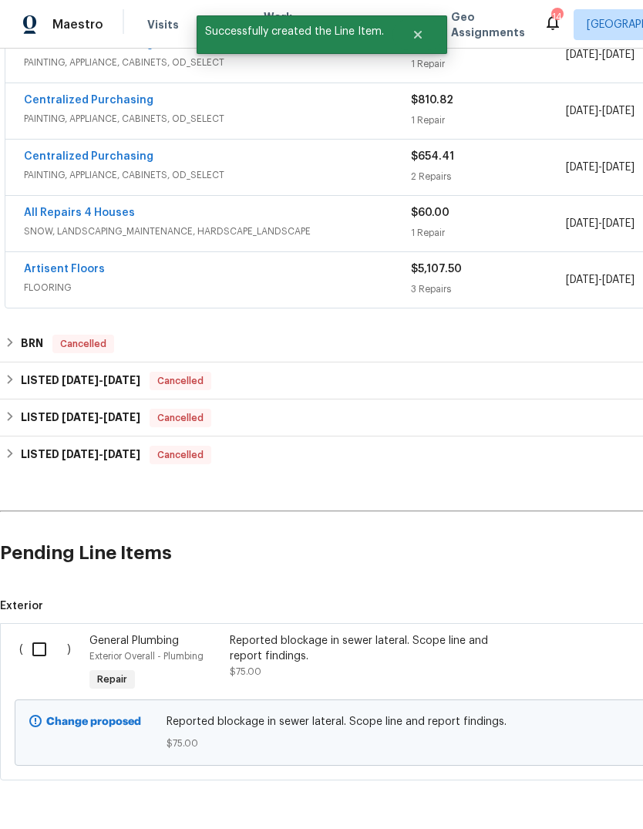
scroll to position [654, 0]
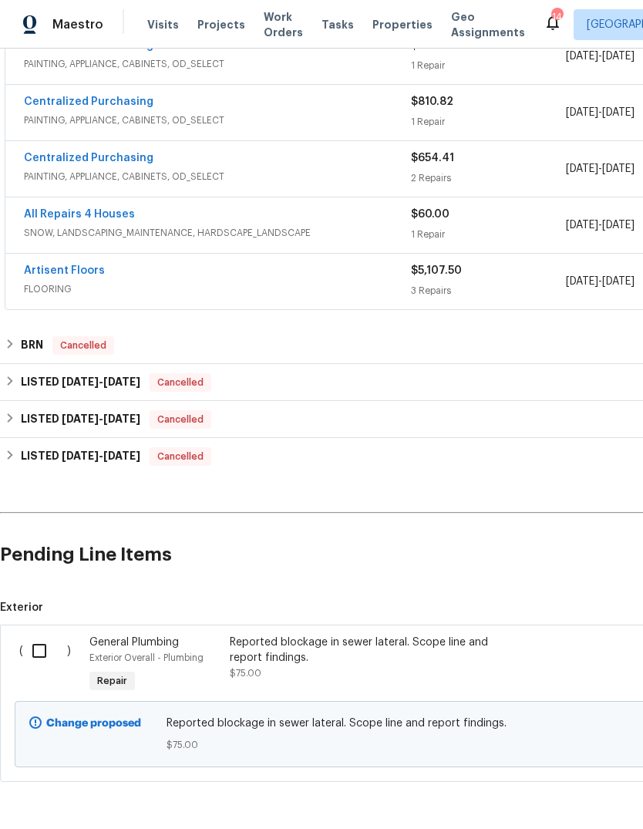
click at [392, 634] on div "Reported blockage in sewer lateral. Scope line and report findings." at bounding box center [365, 649] width 271 height 31
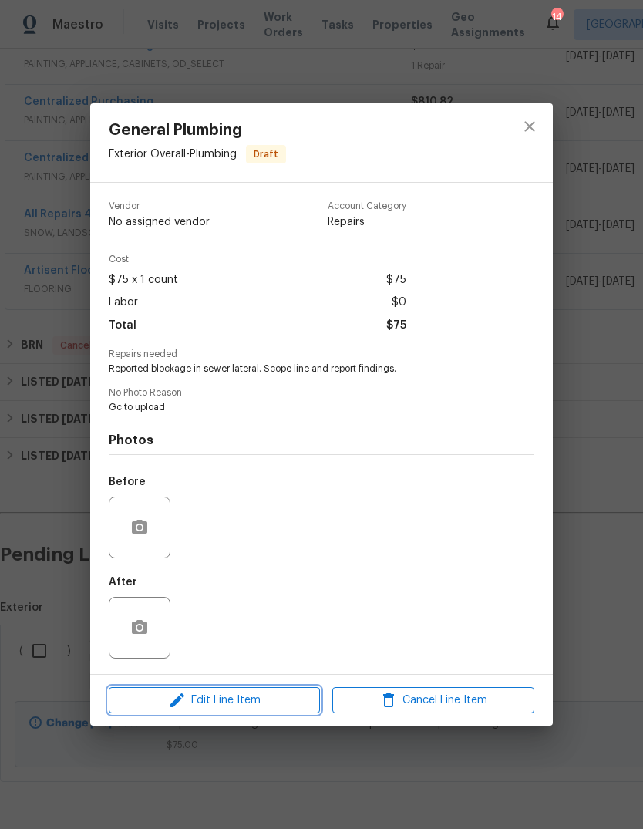
click at [287, 707] on span "Edit Line Item" at bounding box center [214, 700] width 202 height 19
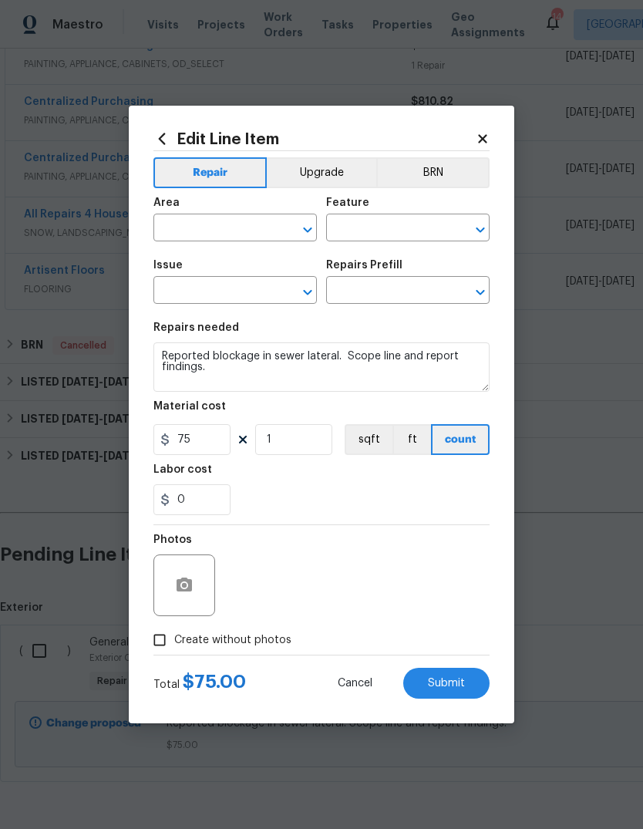
type input "Exterior Overall"
type input "Plumbing"
type input "General Plumbing"
type input "Add a Task $1.00"
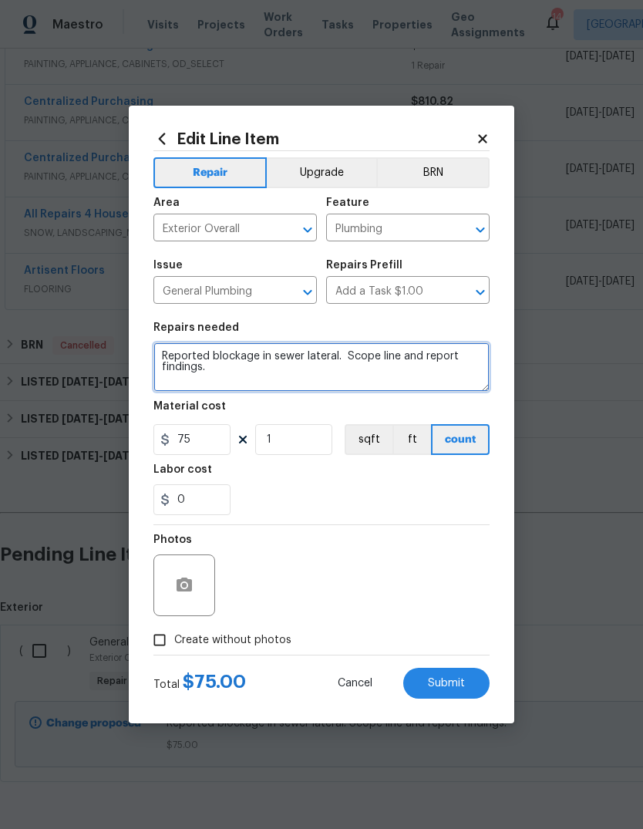
click at [429, 384] on textarea "Reported blockage in sewer lateral. Scope line and report findings." at bounding box center [321, 366] width 336 height 49
type textarea "Reported blockage in sewer lateral. Scope line and repair as needed."
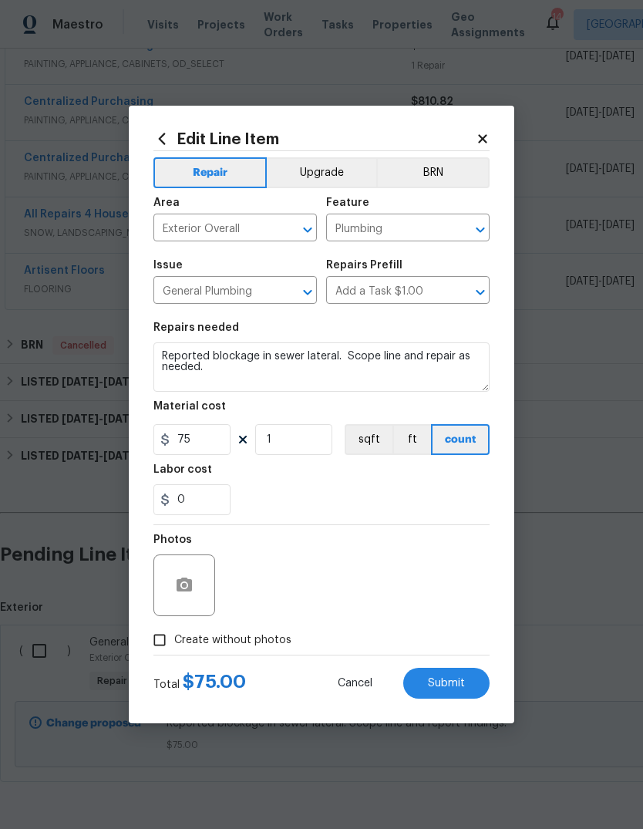
click at [394, 503] on div "0" at bounding box center [321, 499] width 336 height 31
click at [269, 653] on label "Create without photos" at bounding box center [218, 639] width 146 height 29
click at [174, 653] on input "Create without photos" at bounding box center [159, 639] width 29 height 29
checkbox input "true"
click at [485, 688] on button "Submit" at bounding box center [446, 682] width 86 height 31
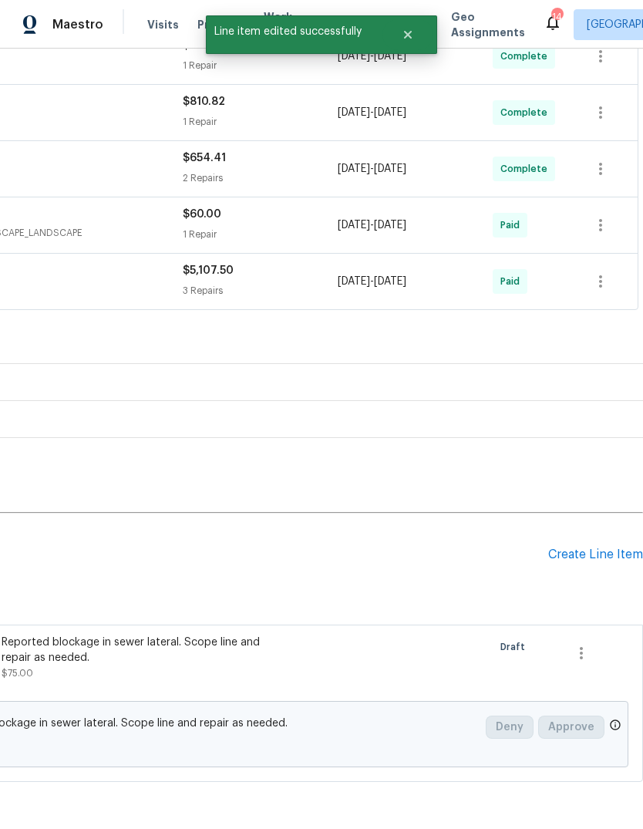
scroll to position [654, 228]
click at [604, 547] on div "Create Line Item" at bounding box center [595, 554] width 95 height 15
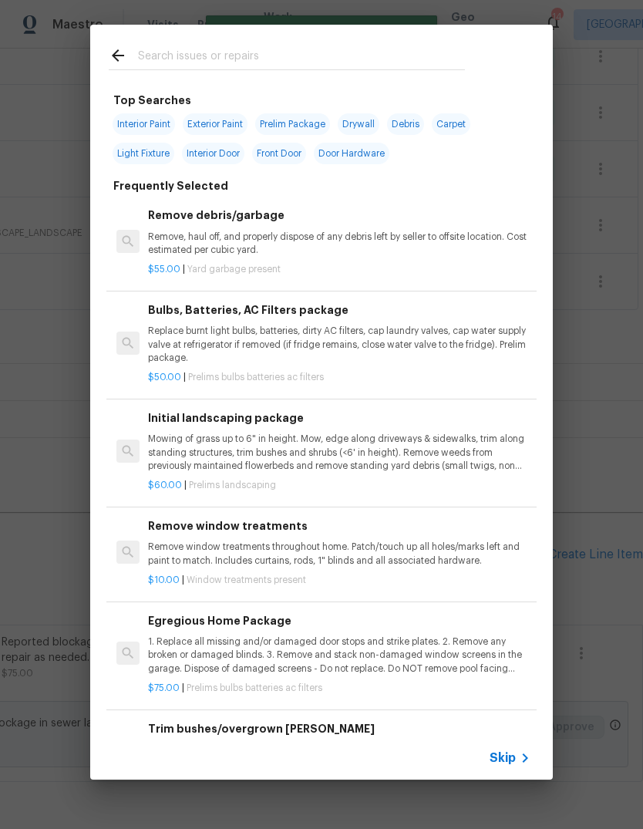
click at [521, 758] on icon at bounding box center [525, 757] width 18 height 18
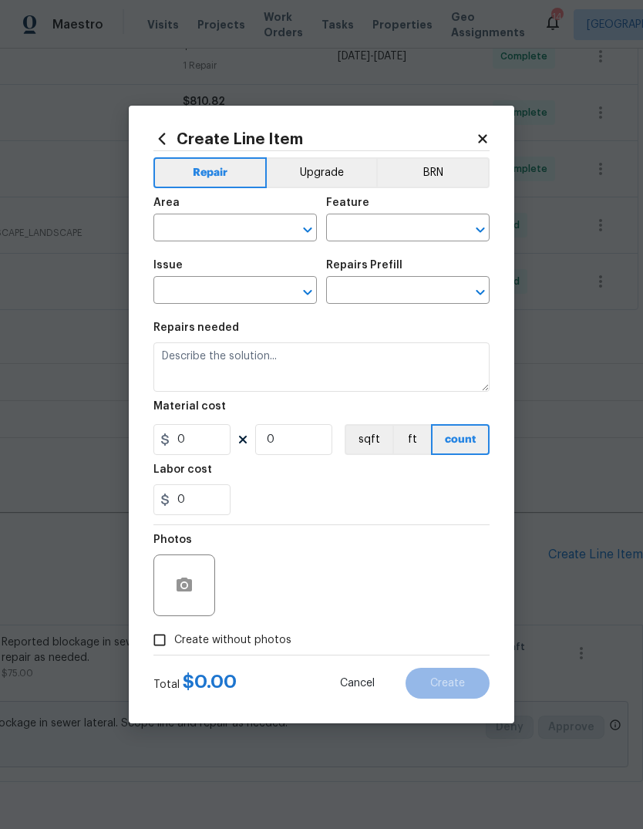
click at [269, 227] on input "text" at bounding box center [213, 229] width 120 height 24
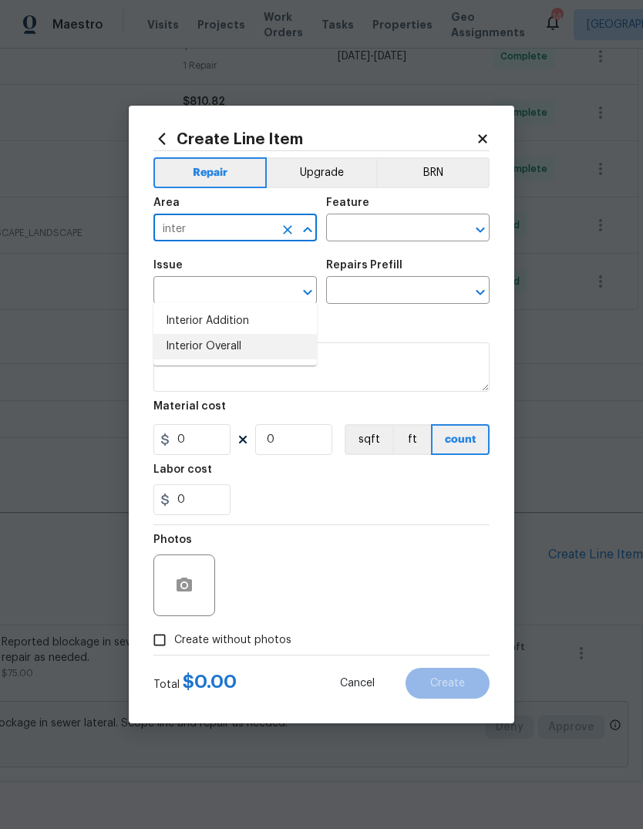
click at [289, 334] on li "Interior Overall" at bounding box center [234, 346] width 163 height 25
type input "Interior Overall"
click at [413, 221] on input "text" at bounding box center [386, 229] width 120 height 24
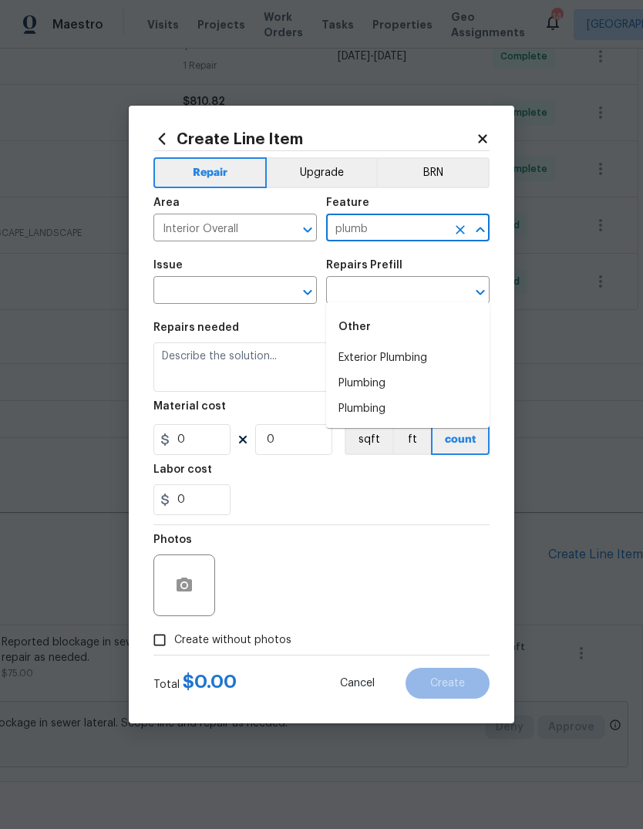
click at [402, 371] on li "Plumbing" at bounding box center [407, 383] width 163 height 25
type input "Plumbing"
click at [259, 285] on input "text" at bounding box center [213, 292] width 120 height 24
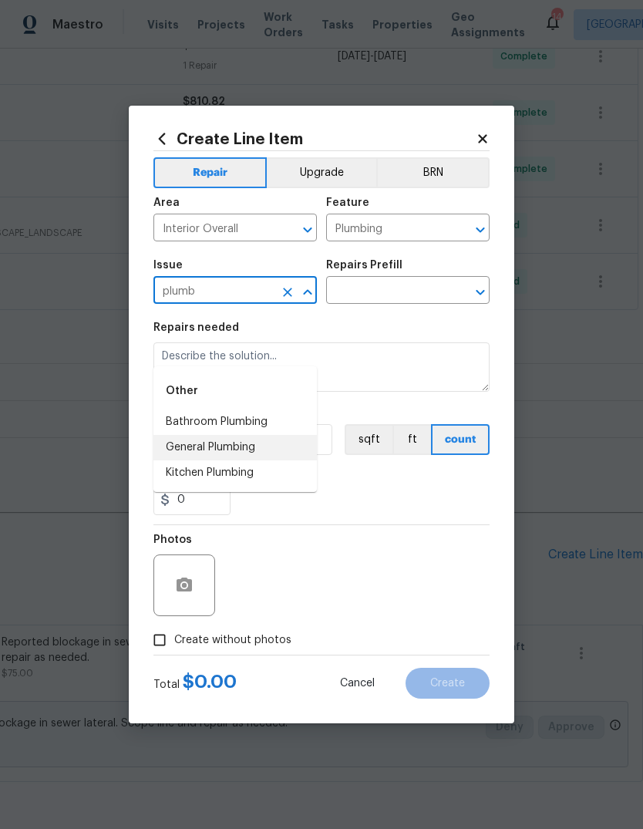
click at [277, 435] on li "General Plumbing" at bounding box center [234, 447] width 163 height 25
type input "General Plumbing"
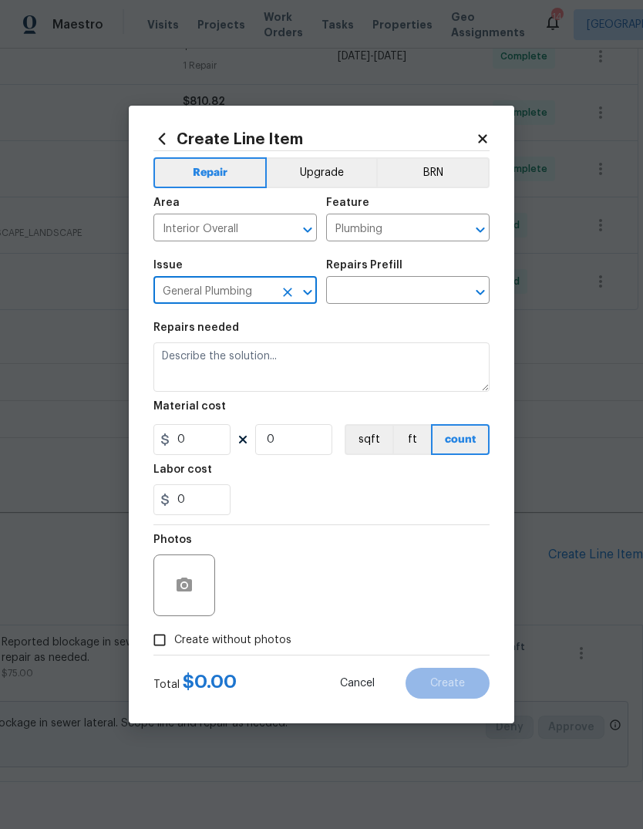
click at [414, 293] on input "text" at bounding box center [386, 292] width 120 height 24
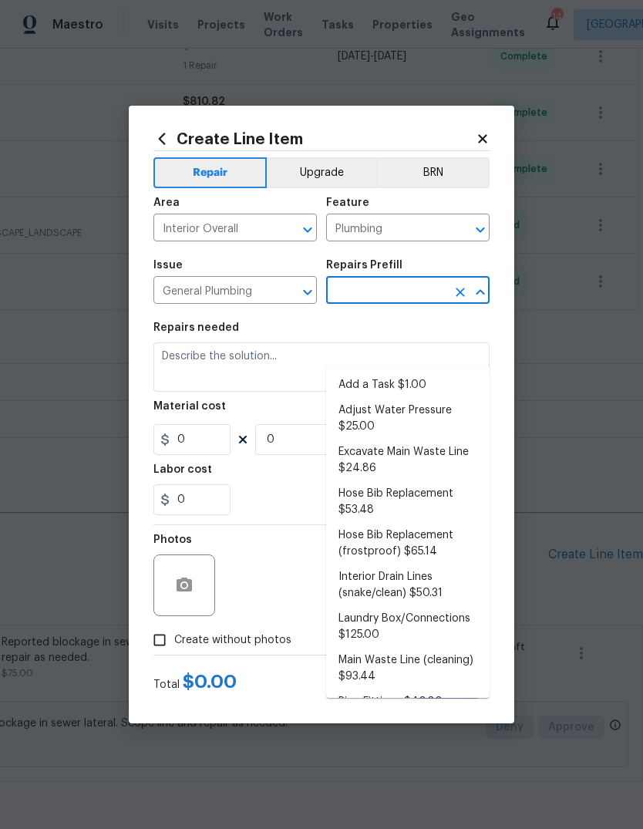
click at [413, 372] on li "Add a Task $1.00" at bounding box center [407, 384] width 163 height 25
type input "Add a Task $1.00"
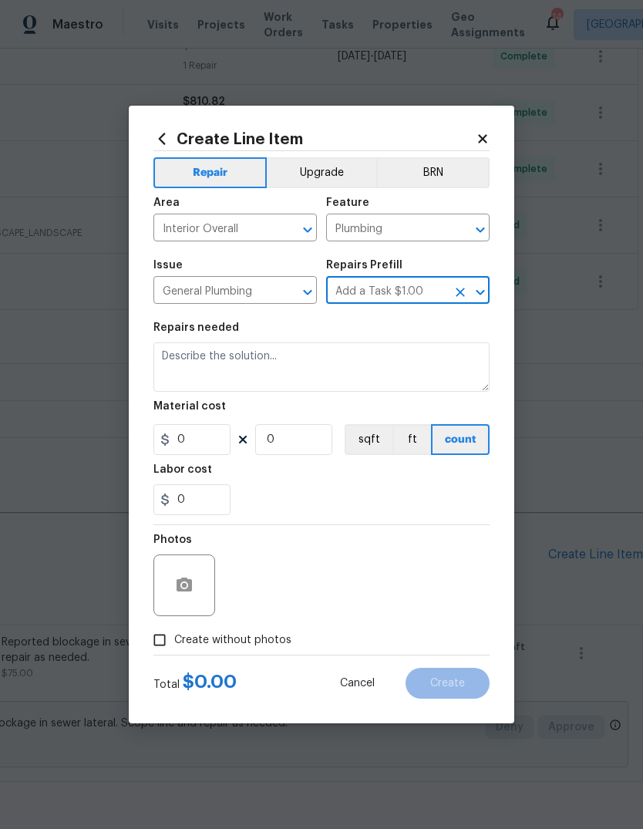
type textarea "HPM to detail"
type input "1"
type input "Add a Task $1.00"
type input "1"
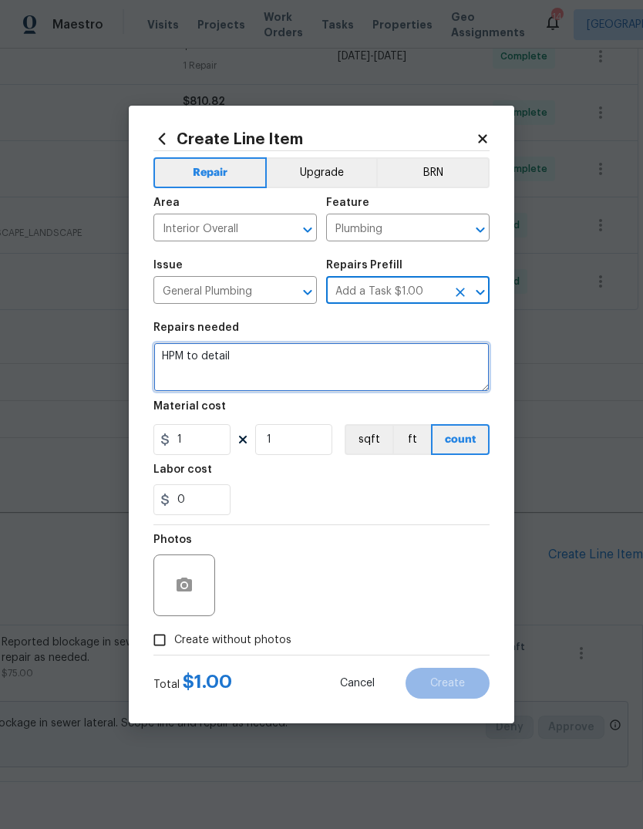
click at [375, 372] on textarea "HPM to detail" at bounding box center [321, 366] width 336 height 49
type textarea "H"
click at [395, 369] on textarea at bounding box center [321, 366] width 336 height 49
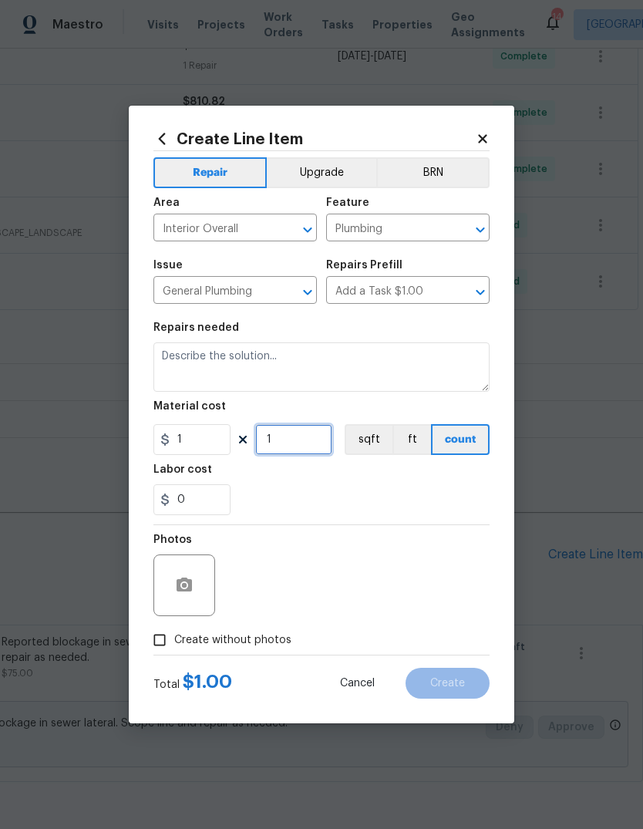
click at [321, 441] on input "1" at bounding box center [293, 439] width 77 height 31
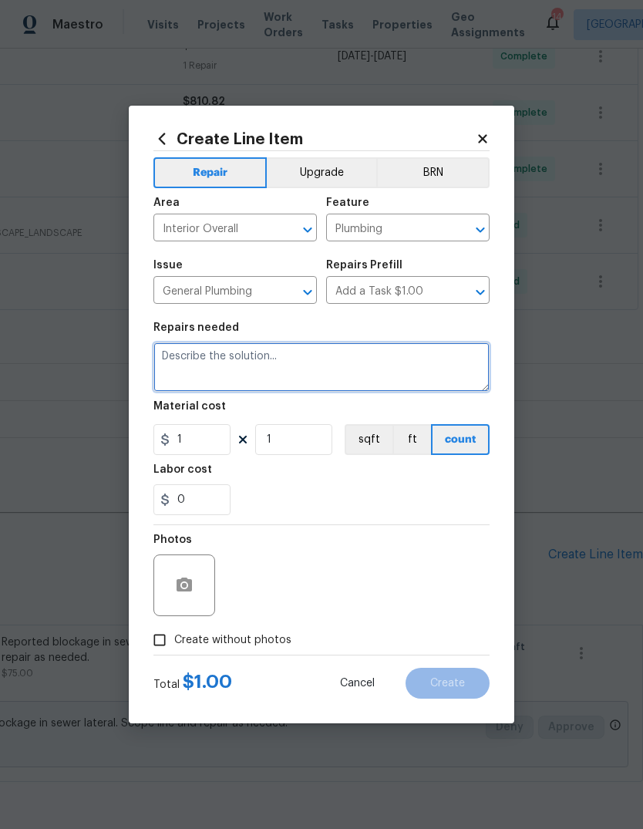
click at [334, 362] on textarea at bounding box center [321, 366] width 336 height 49
type textarea "Leak reported at the main stack. Review and report back on repairs needed."
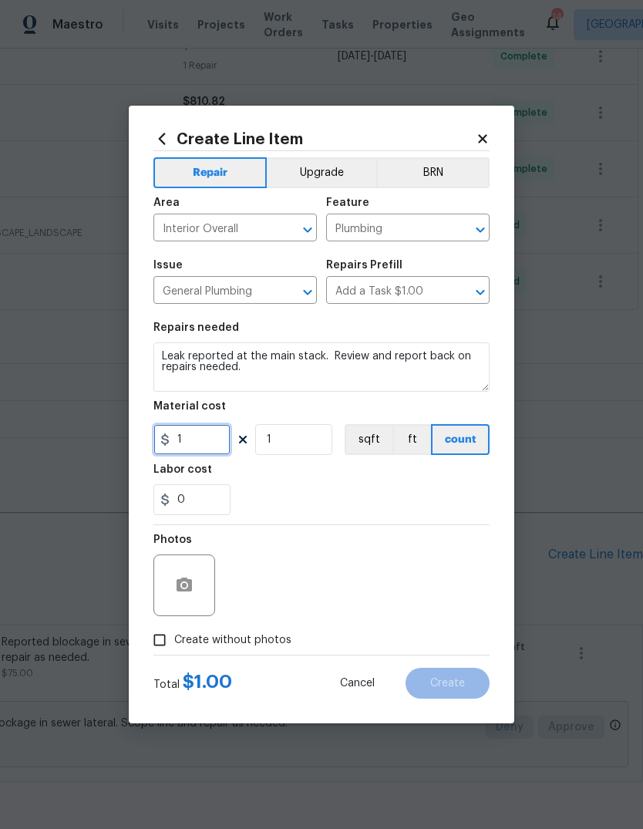
click at [211, 437] on input "1" at bounding box center [191, 439] width 77 height 31
type input "75"
click at [378, 479] on div "Labor cost" at bounding box center [321, 474] width 336 height 20
click at [277, 641] on span "Create without photos" at bounding box center [232, 640] width 117 height 16
click at [174, 641] on input "Create without photos" at bounding box center [159, 639] width 29 height 29
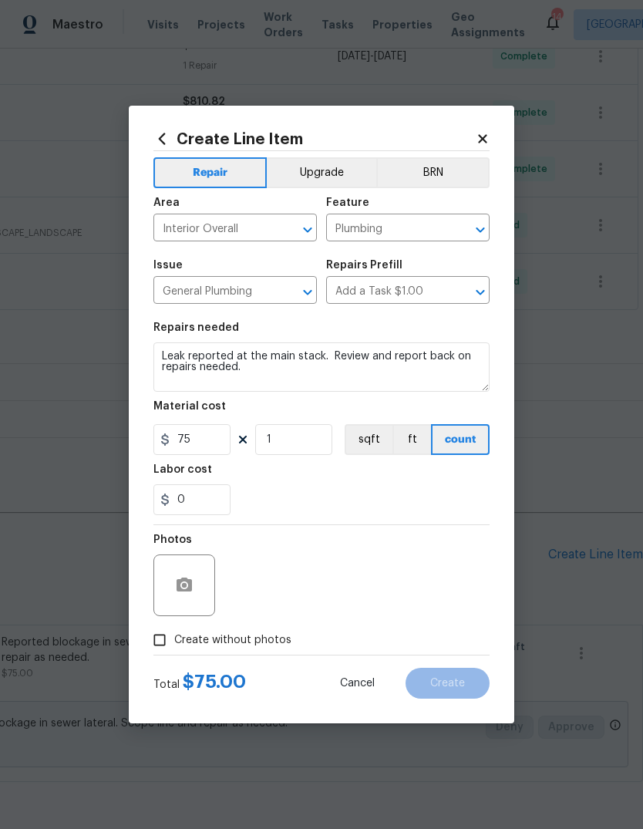
checkbox input "true"
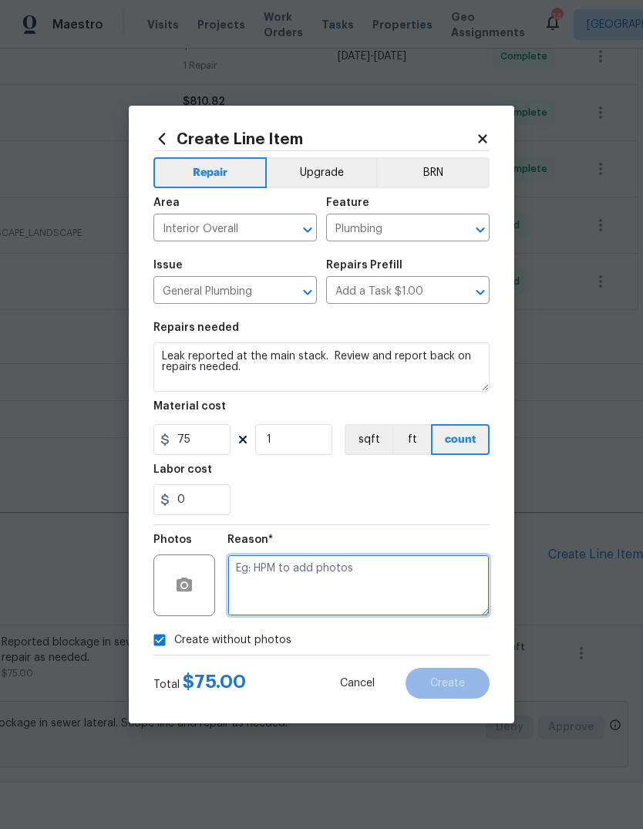
click at [356, 585] on textarea at bounding box center [358, 585] width 262 height 62
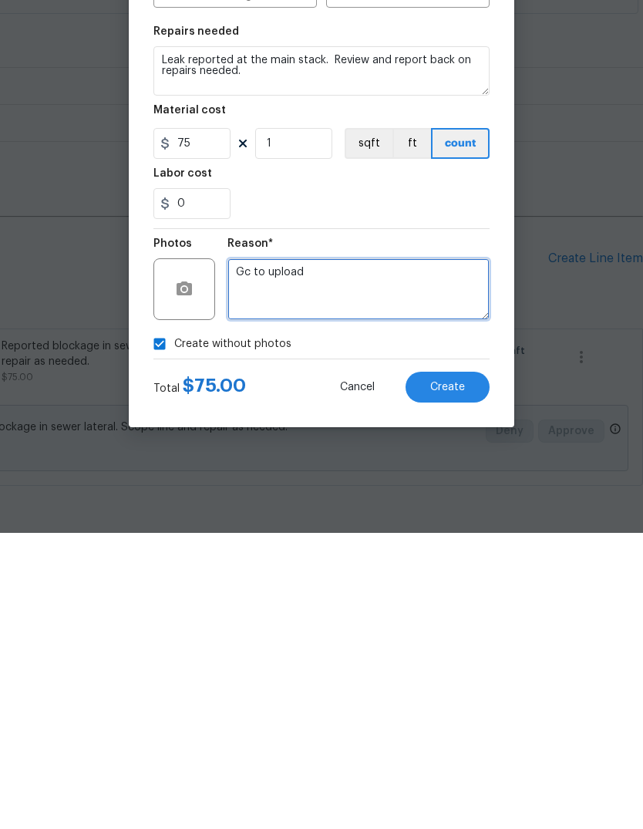
type textarea "Gc to upload"
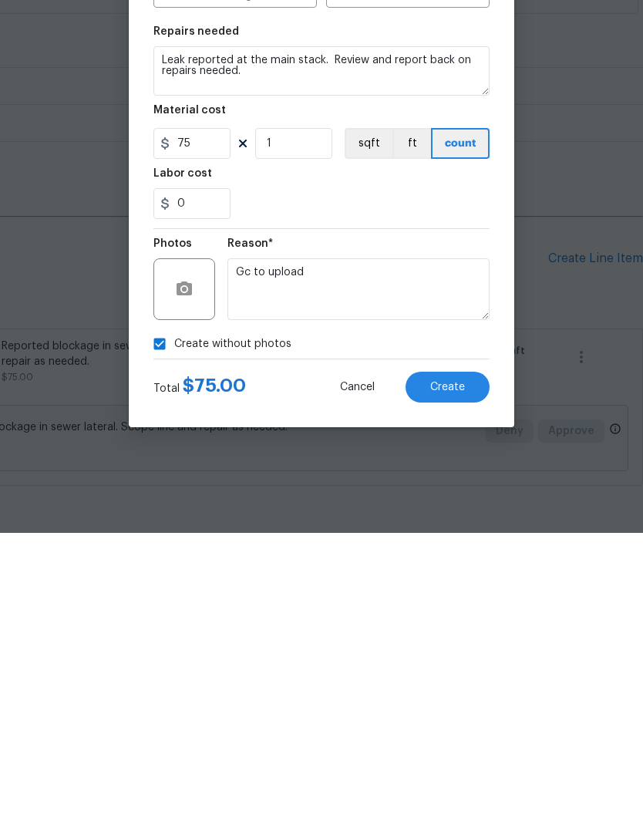
click at [452, 677] on span "Create" at bounding box center [447, 683] width 35 height 12
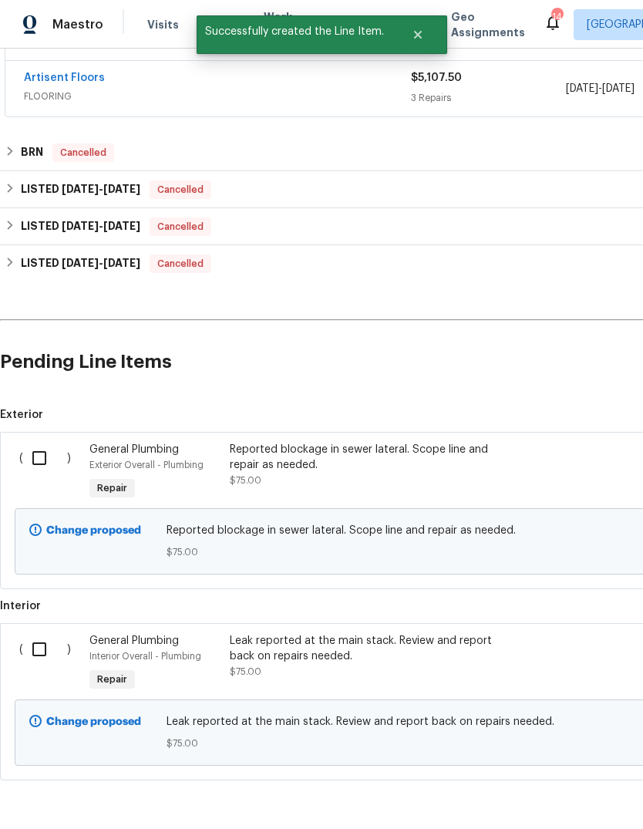
scroll to position [846, 0]
click at [41, 442] on input "checkbox" at bounding box center [45, 458] width 44 height 32
checkbox input "true"
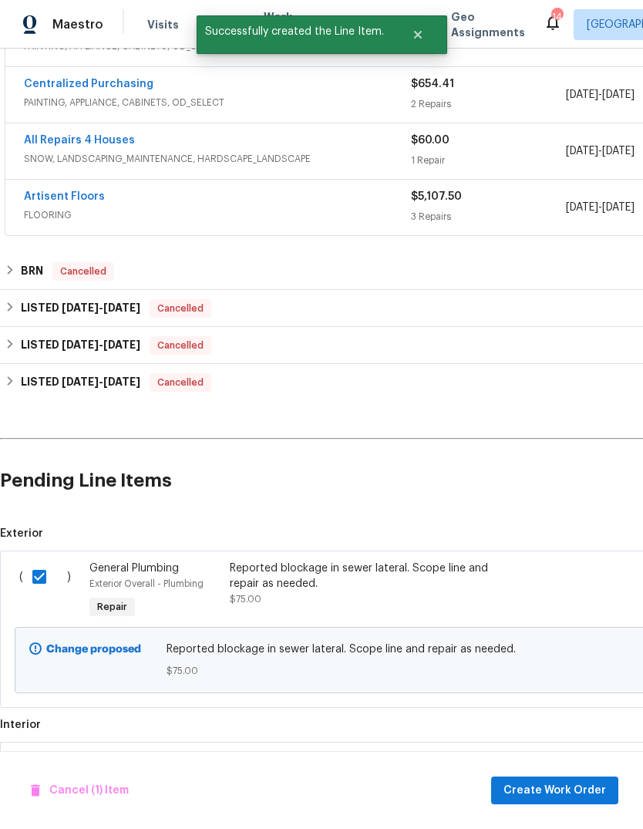
scroll to position [726, 0]
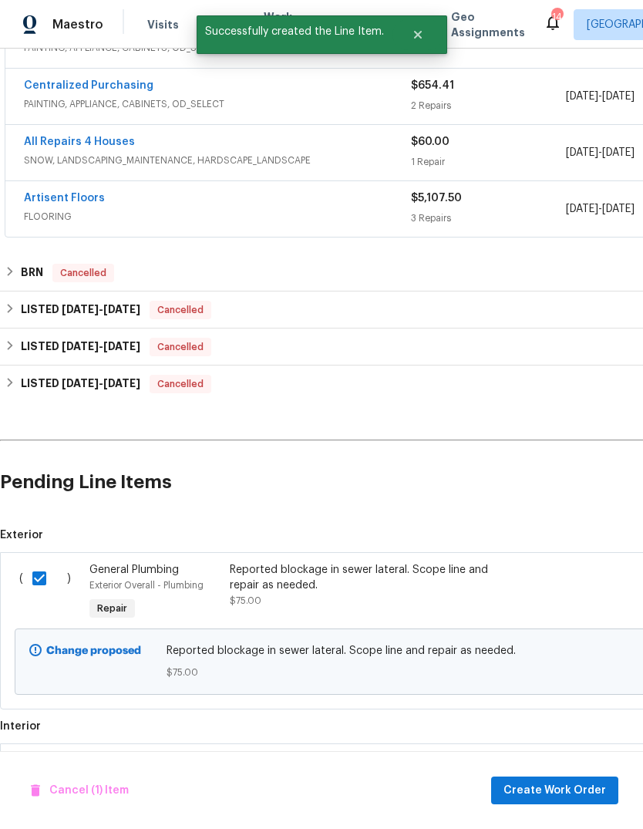
click at [44, 753] on input "checkbox" at bounding box center [45, 769] width 44 height 32
checkbox input "true"
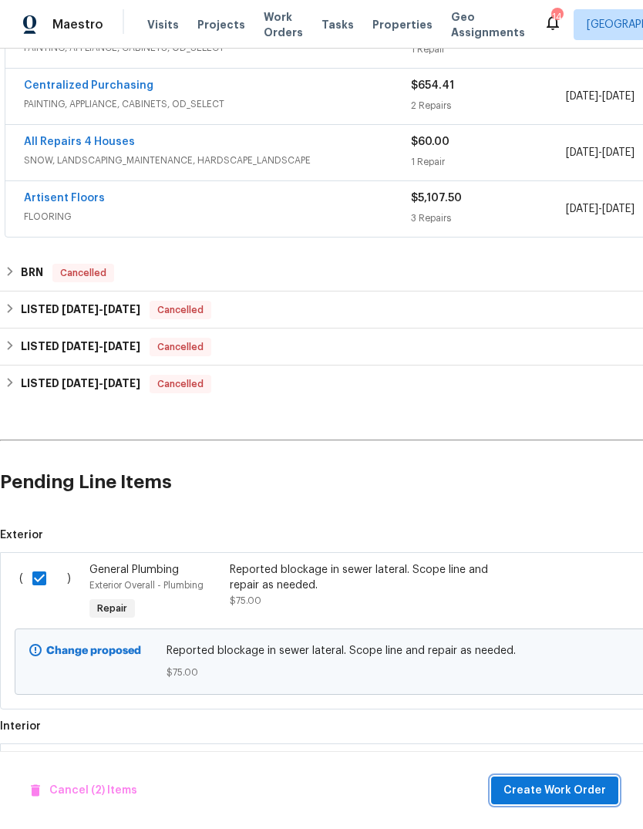
click at [595, 792] on span "Create Work Order" at bounding box center [554, 790] width 103 height 19
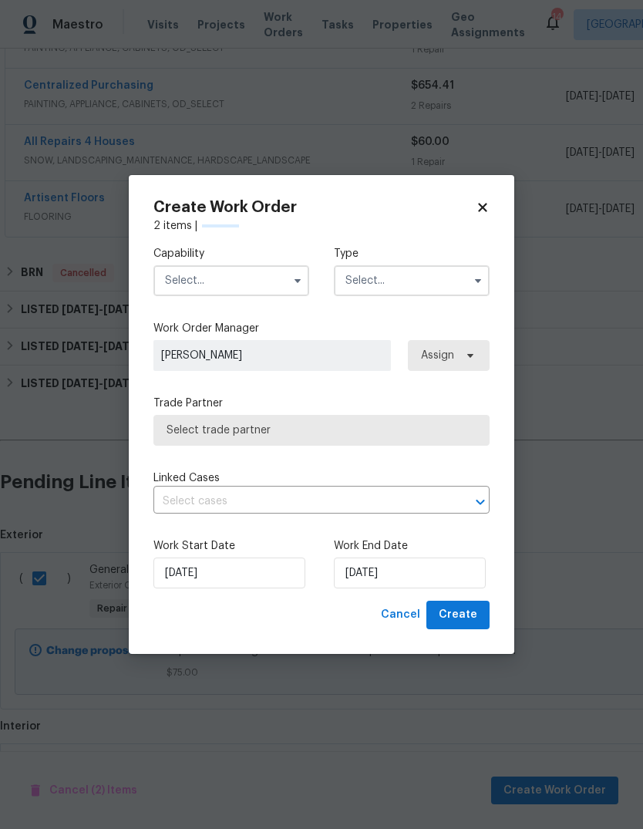
checkbox input "false"
click at [272, 282] on input "text" at bounding box center [231, 280] width 156 height 31
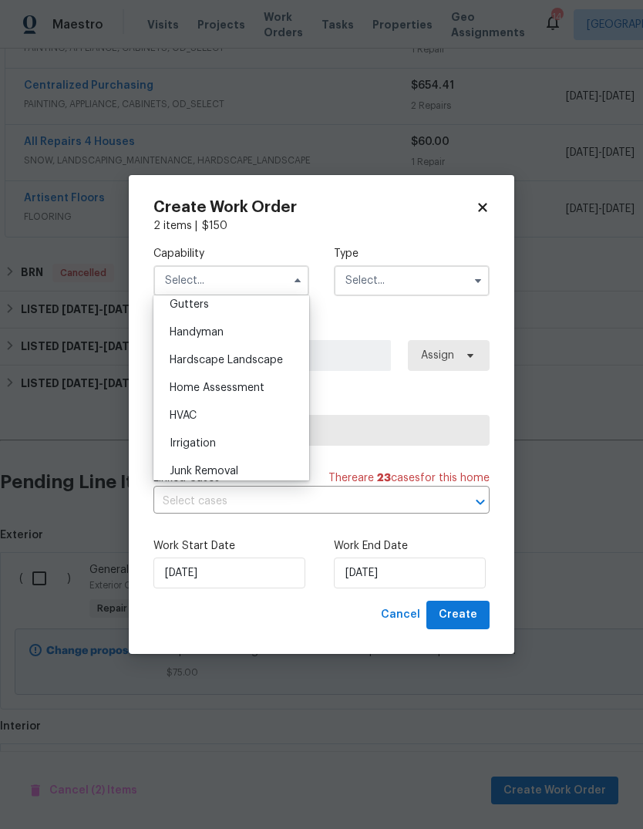
scroll to position [829, 0]
click at [267, 420] on div "HVAC" at bounding box center [231, 415] width 148 height 28
type input "HVAC"
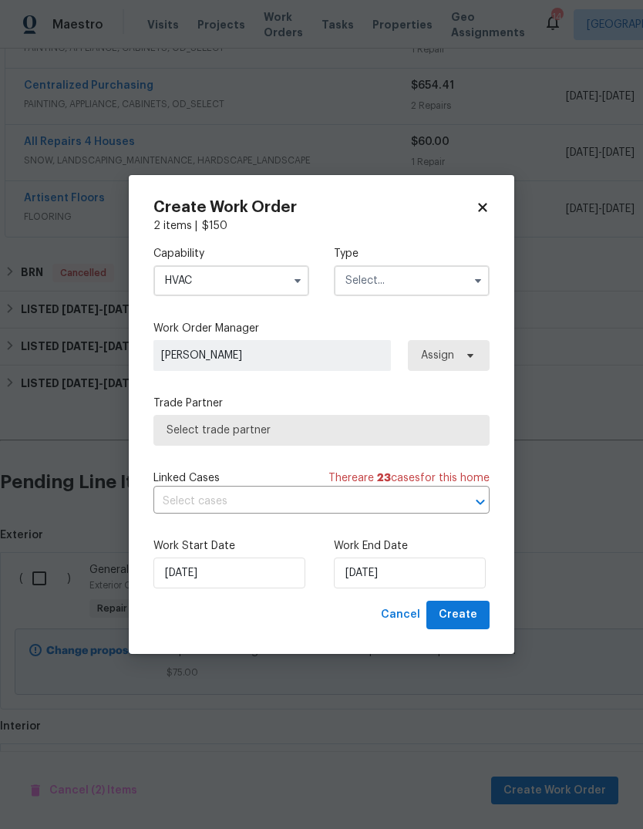
click at [442, 276] on input "text" at bounding box center [412, 280] width 156 height 31
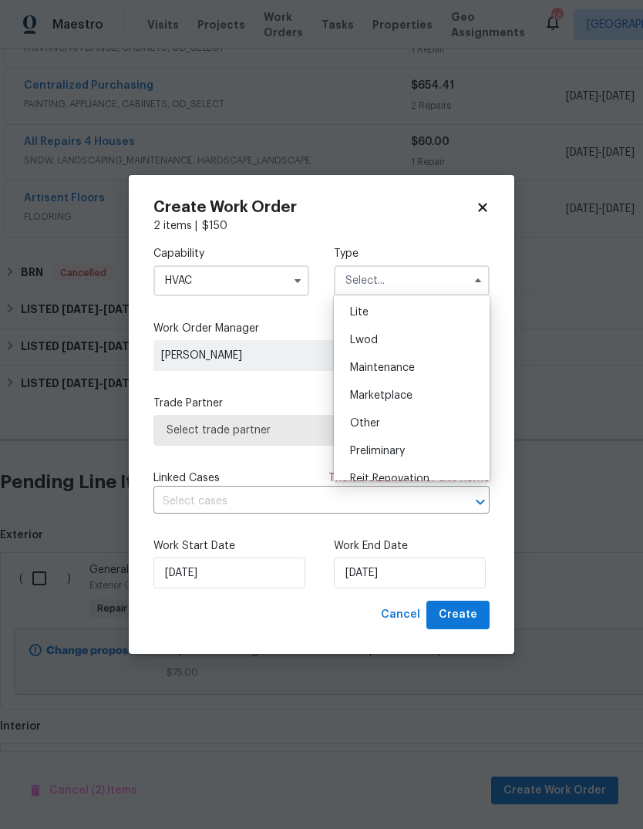
scroll to position [158, 0]
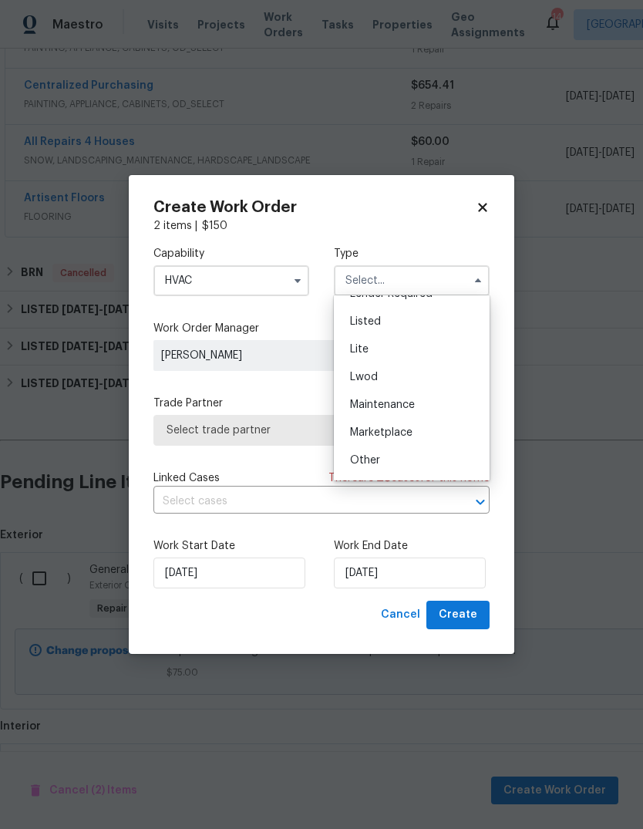
click at [439, 317] on div "Listed" at bounding box center [412, 322] width 148 height 28
type input "Listed"
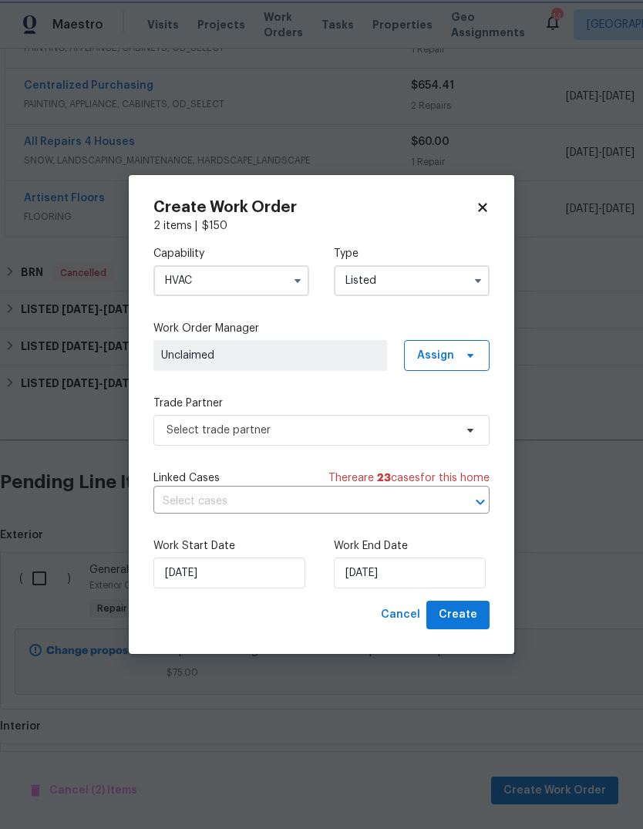
scroll to position [0, 0]
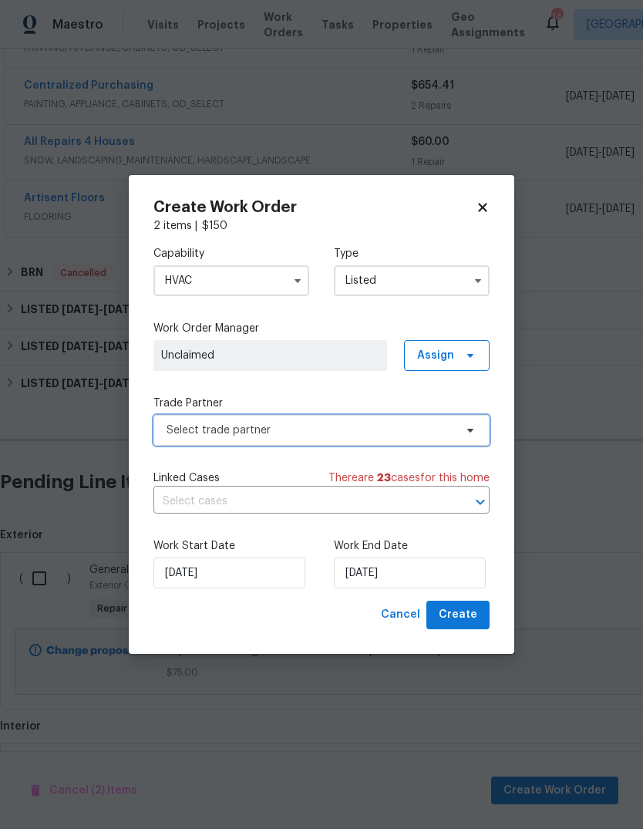
click at [398, 426] on span "Select trade partner" at bounding box center [309, 429] width 287 height 15
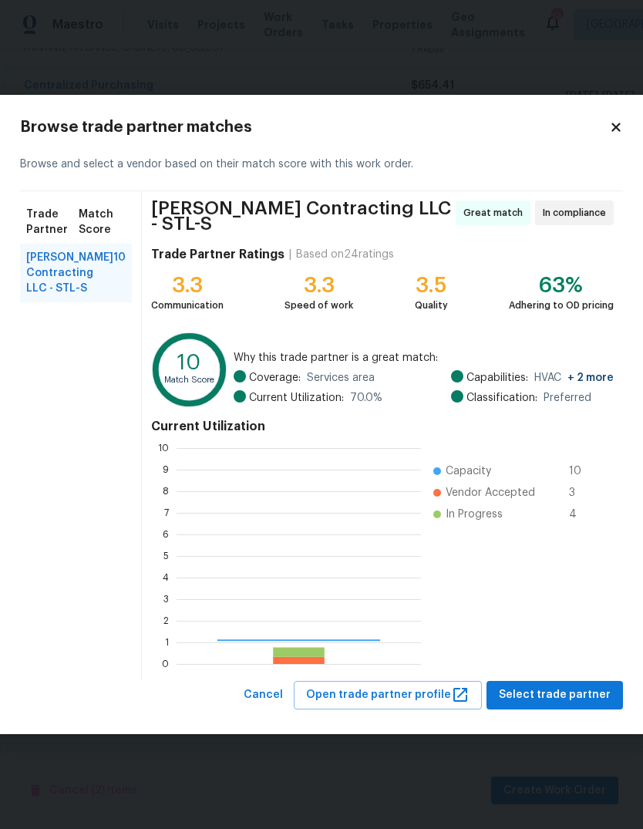
scroll to position [216, 244]
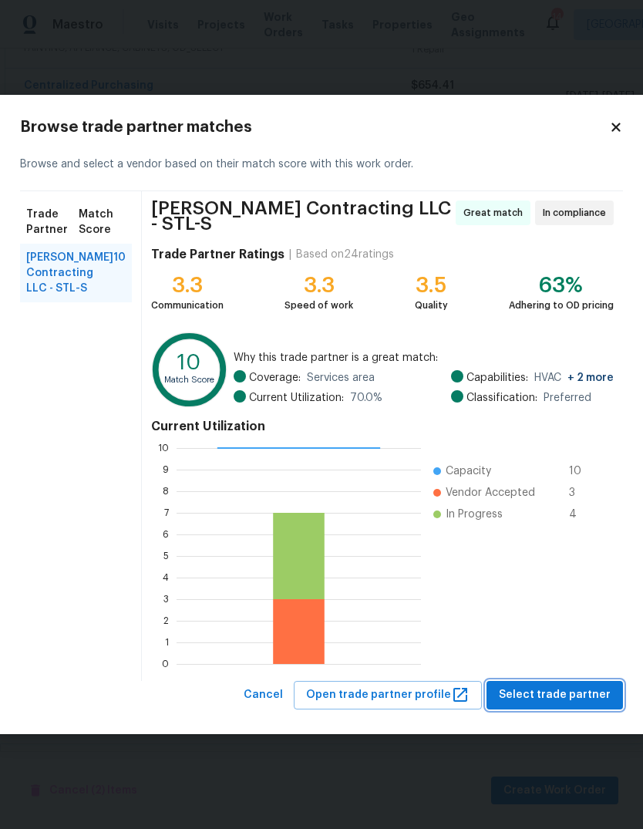
click at [576, 695] on span "Select trade partner" at bounding box center [555, 694] width 112 height 19
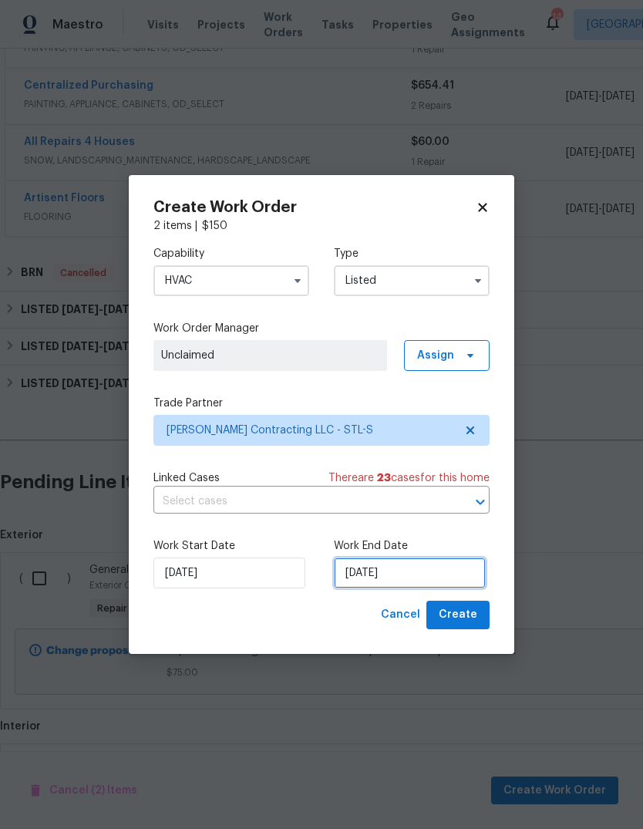
click at [457, 577] on input "[DATE]" at bounding box center [410, 572] width 152 height 31
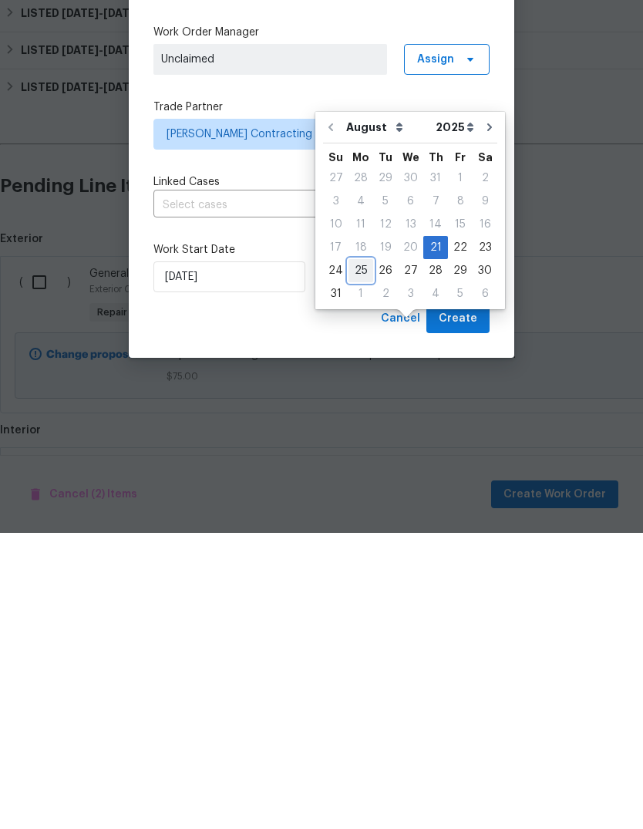
click at [352, 556] on div "25" at bounding box center [360, 567] width 25 height 22
type input "[DATE]"
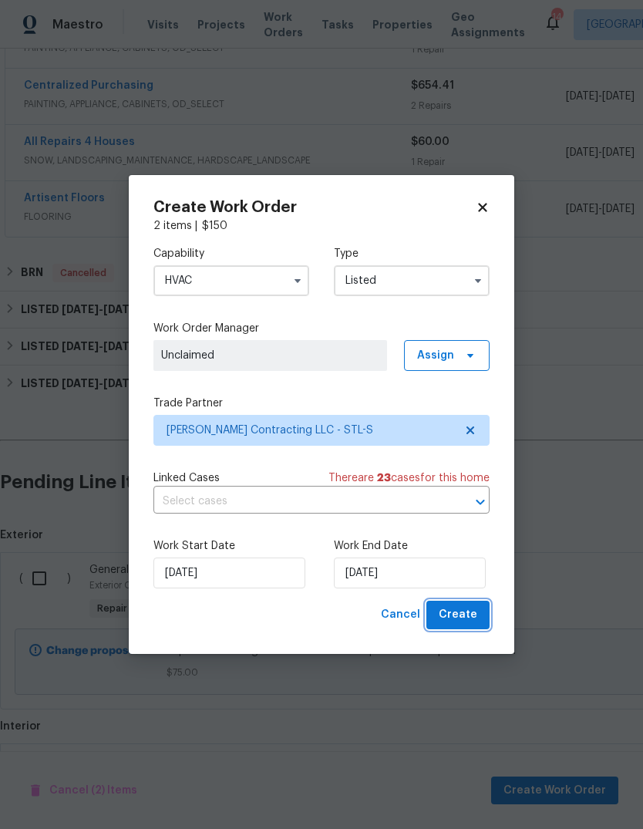
click at [459, 617] on span "Create" at bounding box center [458, 614] width 39 height 19
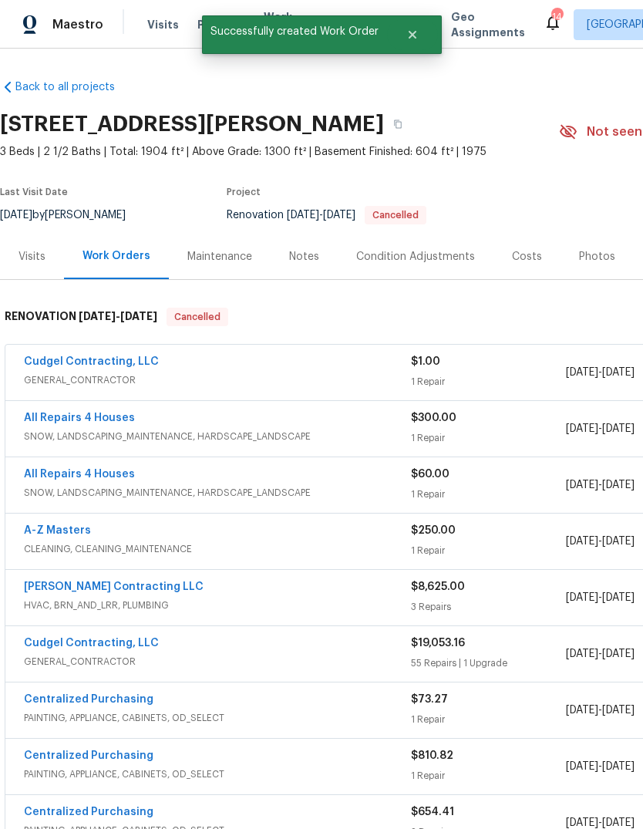
scroll to position [0, 0]
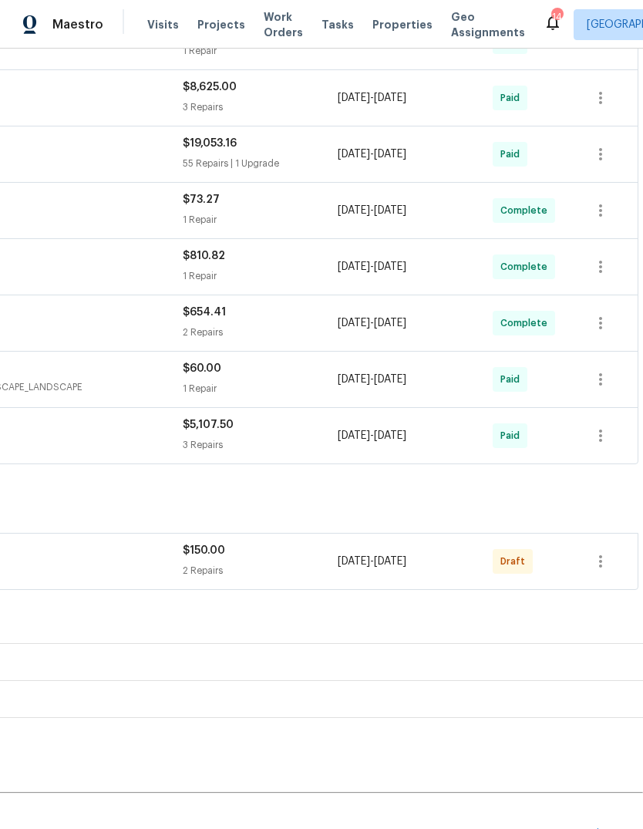
scroll to position [500, 228]
click at [601, 563] on icon "button" at bounding box center [600, 560] width 18 height 18
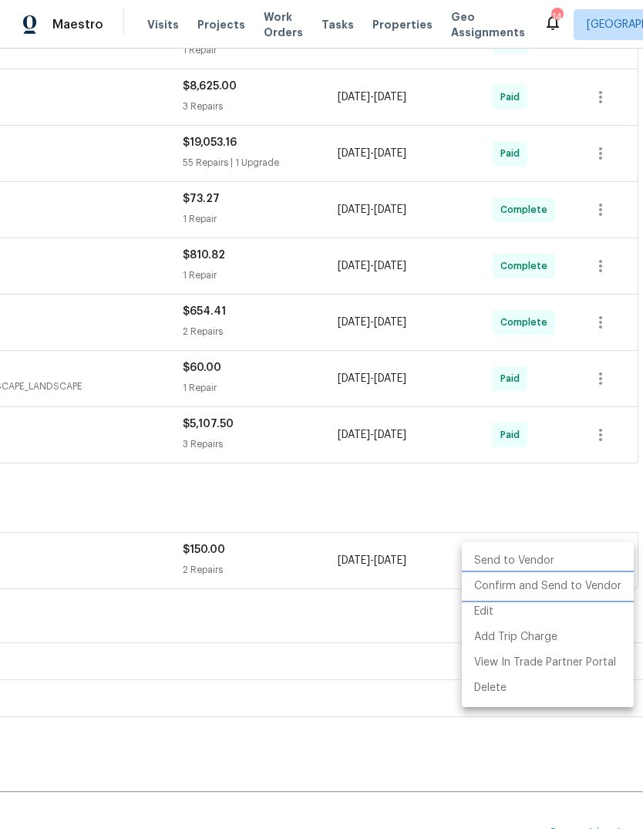
click at [614, 585] on li "Confirm and Send to Vendor" at bounding box center [548, 585] width 172 height 25
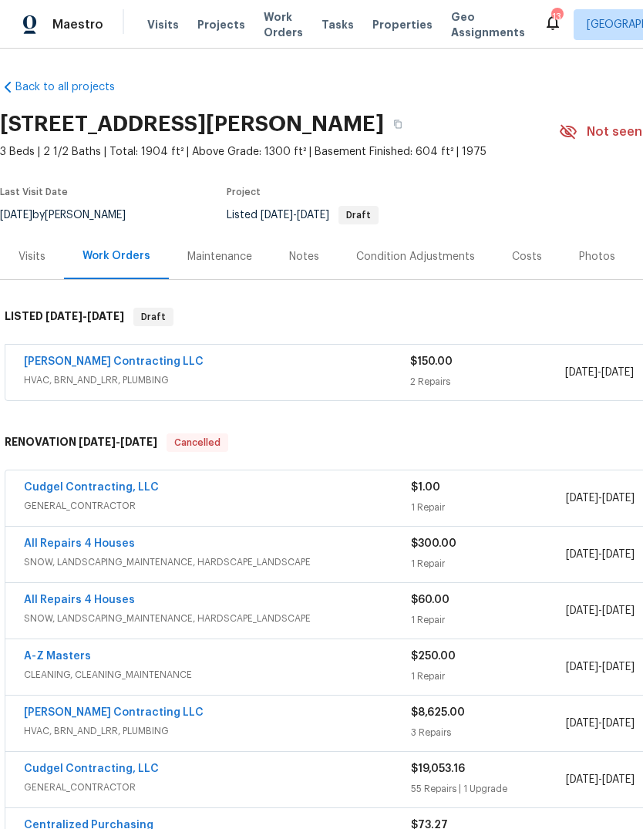
scroll to position [0, 0]
click at [233, 17] on span "Projects" at bounding box center [221, 24] width 48 height 15
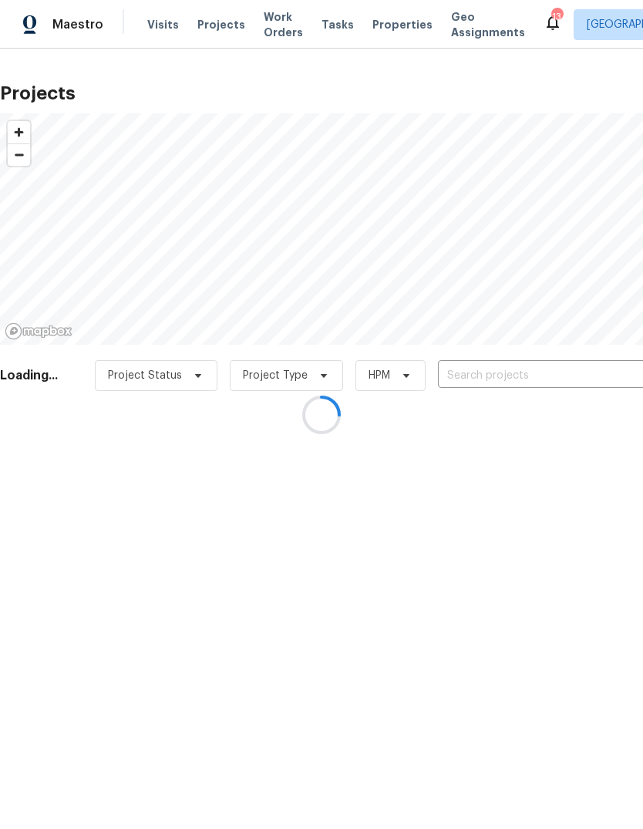
click at [509, 381] on div at bounding box center [321, 414] width 643 height 829
click at [503, 382] on div at bounding box center [321, 414] width 643 height 829
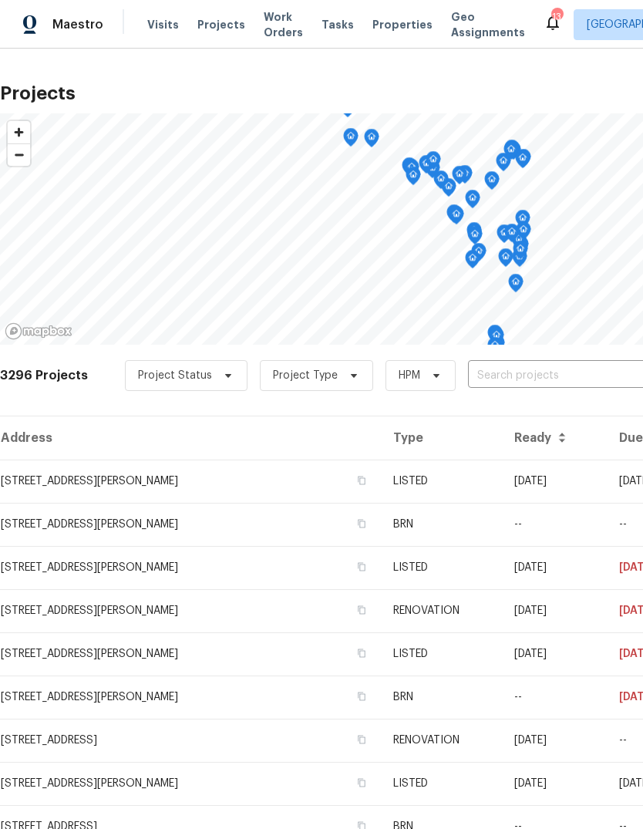
click at [541, 373] on input "text" at bounding box center [556, 376] width 177 height 24
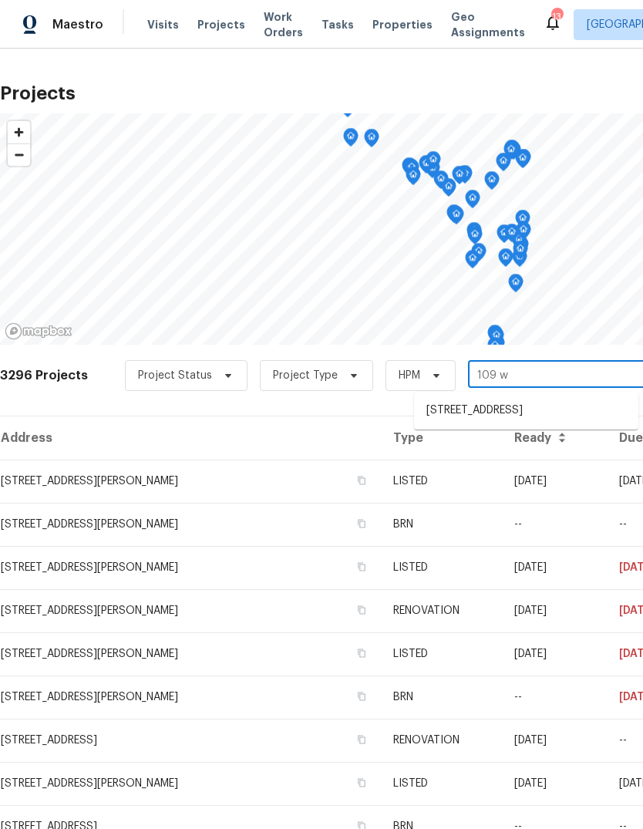
type input "109 wy"
click at [514, 416] on li "[STREET_ADDRESS]" at bounding box center [526, 410] width 224 height 25
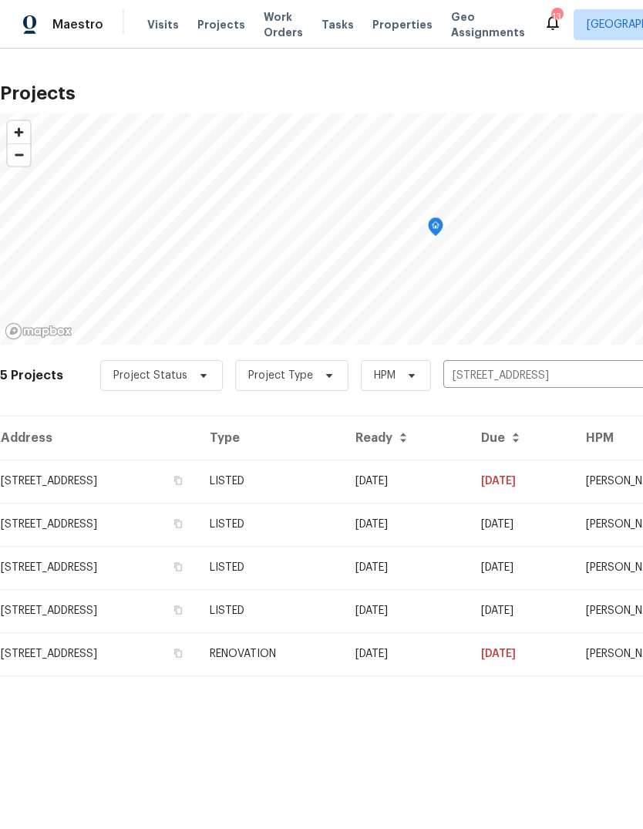
click at [343, 490] on td "LISTED" at bounding box center [270, 480] width 146 height 43
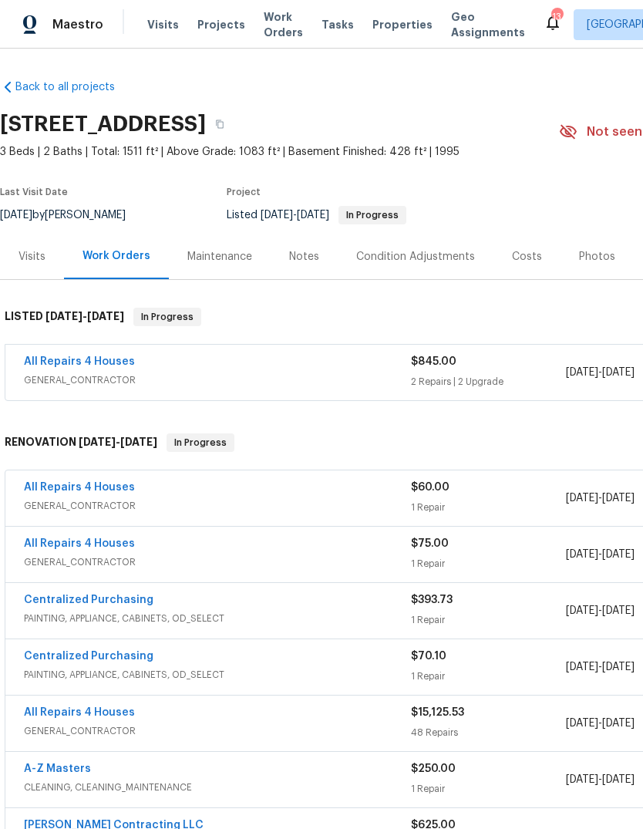
click at [118, 364] on link "All Repairs 4 Houses" at bounding box center [79, 361] width 111 height 11
